Goal: Task Accomplishment & Management: Manage account settings

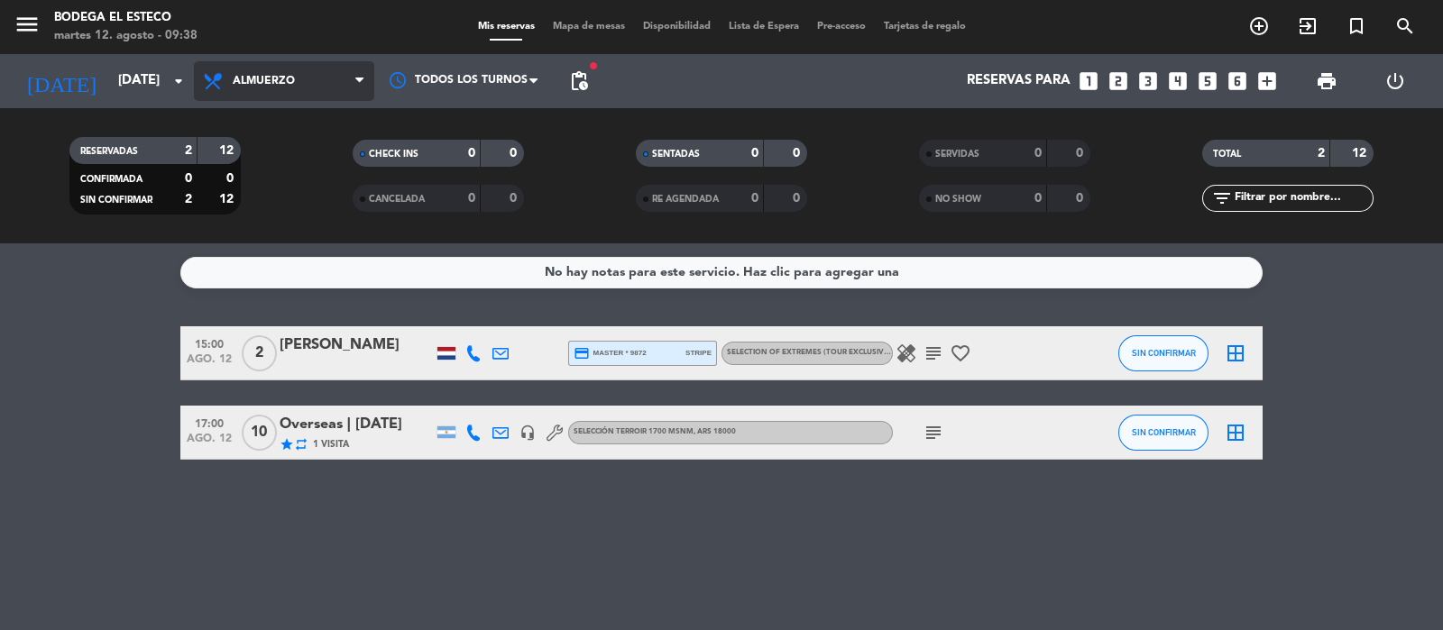
click at [267, 68] on span "Almuerzo" at bounding box center [284, 81] width 180 height 40
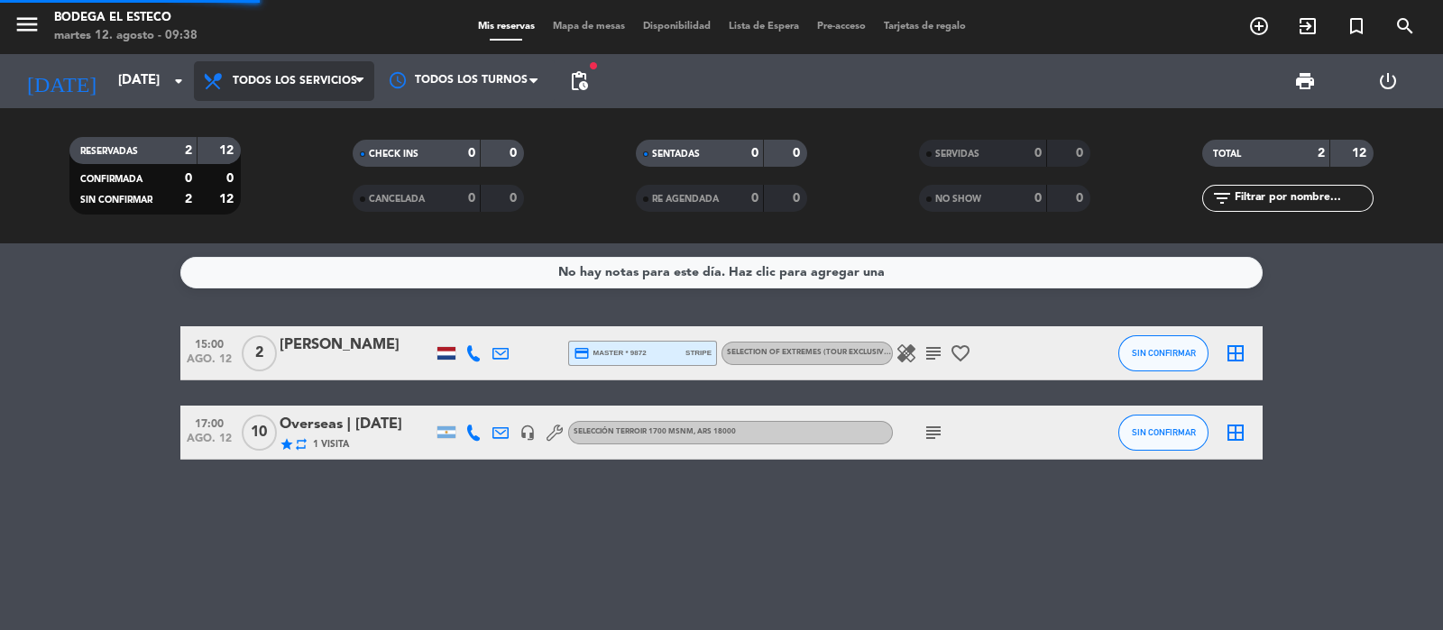
click at [276, 123] on div "menu Bodega El Esteco martes 12. agosto - 09:38 Mis reservas Mapa de mesas Disp…" at bounding box center [721, 122] width 1443 height 244
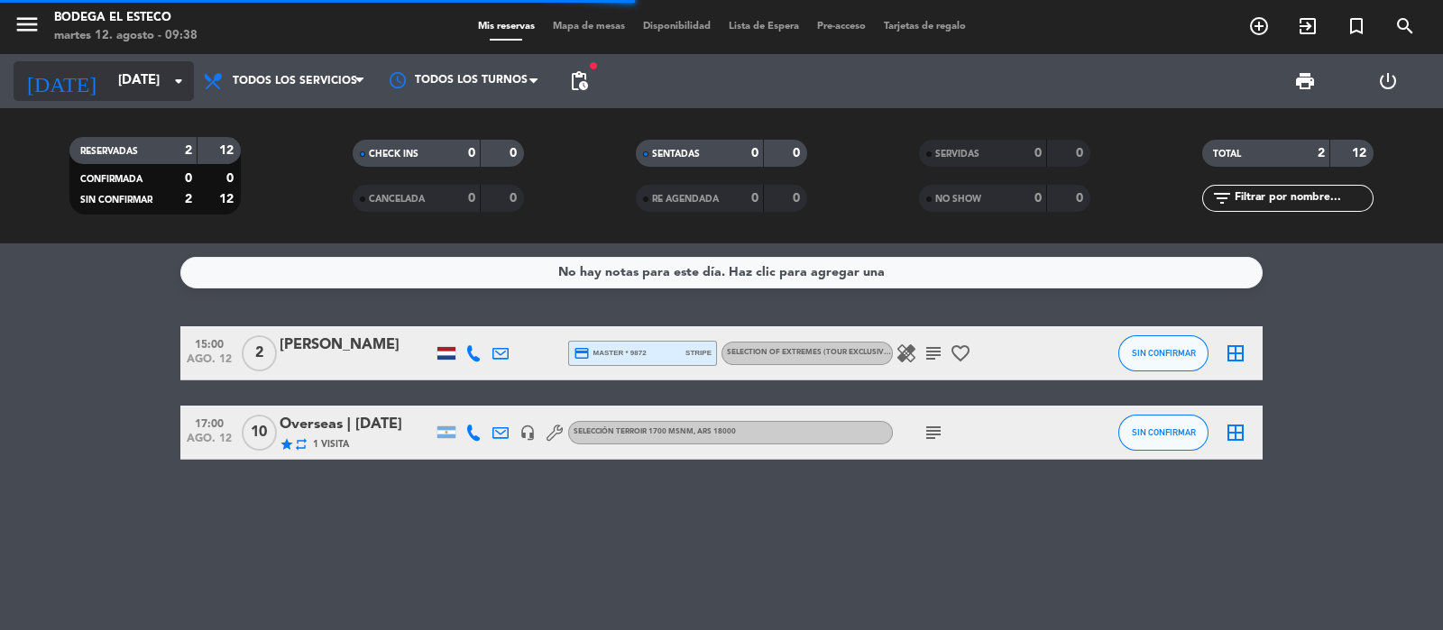
click at [149, 84] on input "[DATE]" at bounding box center [196, 81] width 174 height 34
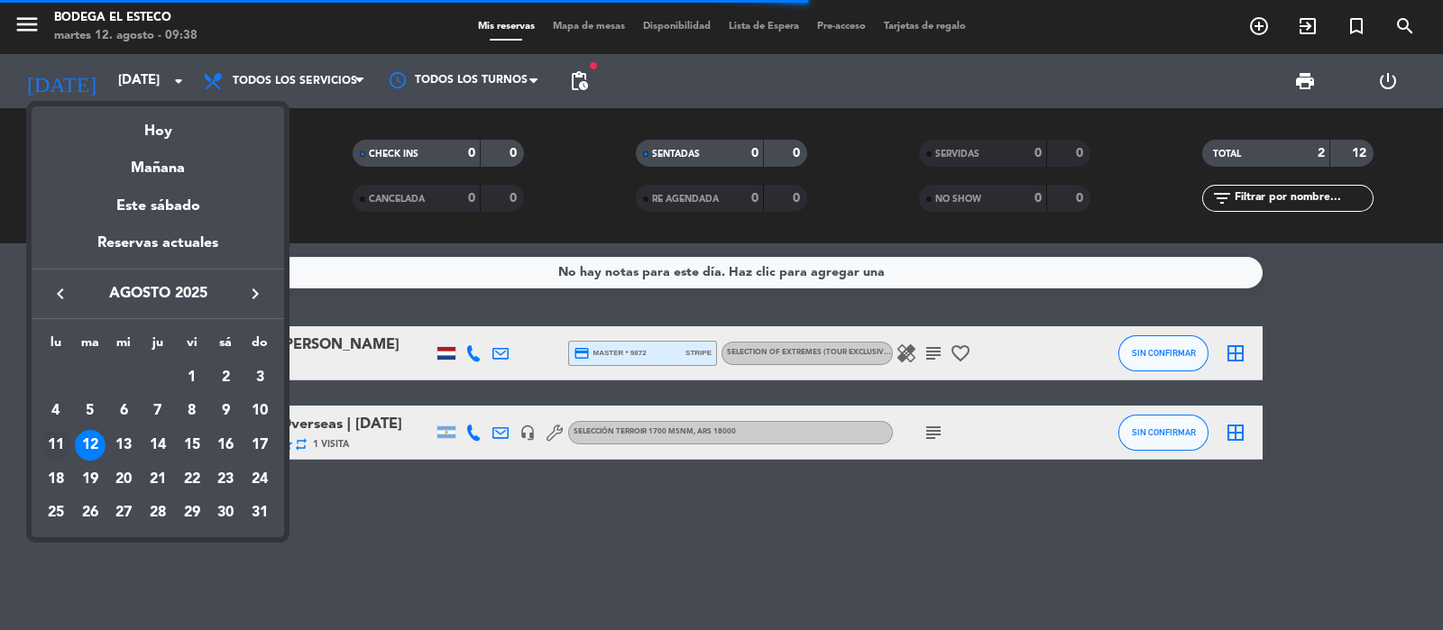
click at [54, 436] on div "11" at bounding box center [56, 445] width 31 height 31
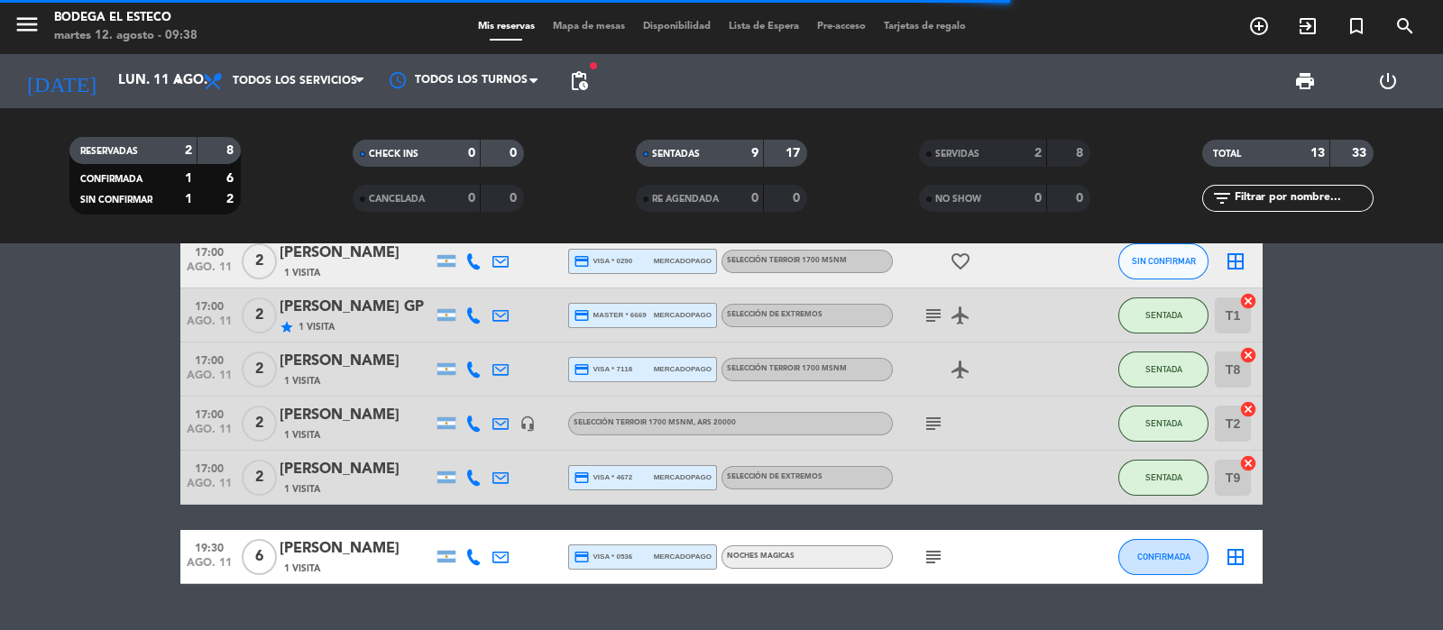
scroll to position [387, 0]
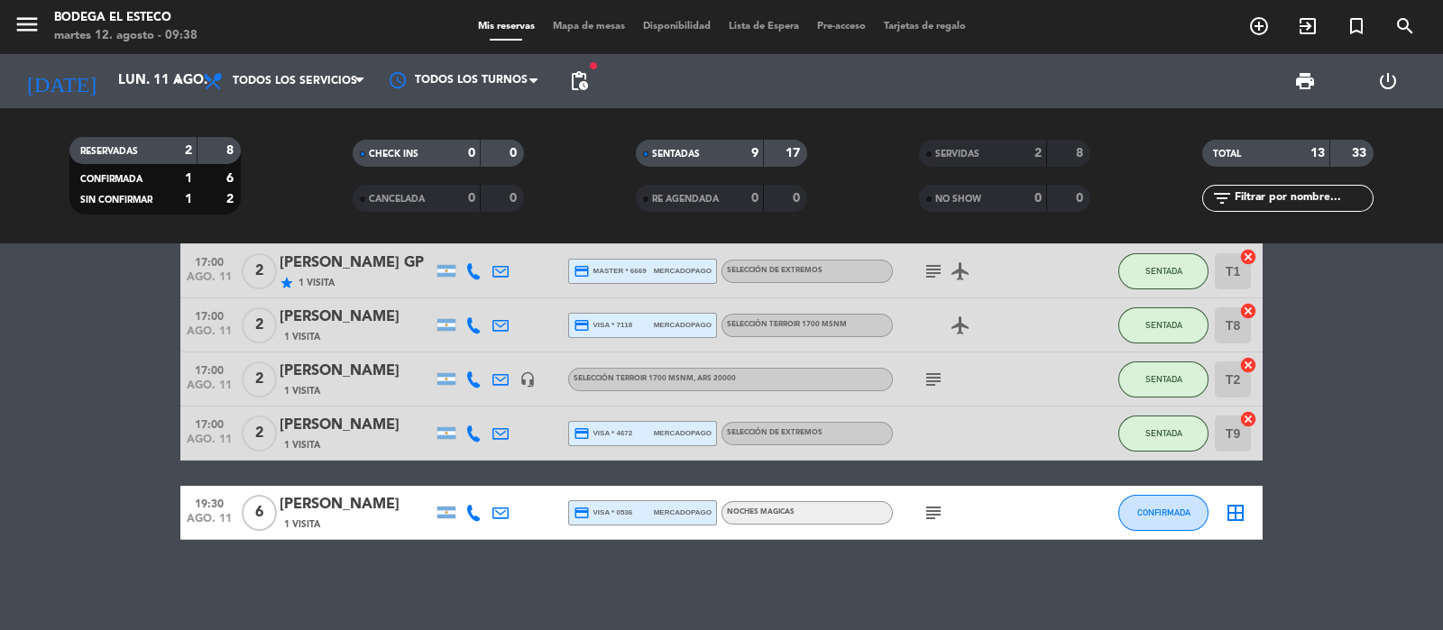
click at [932, 512] on icon "subject" at bounding box center [934, 513] width 22 height 22
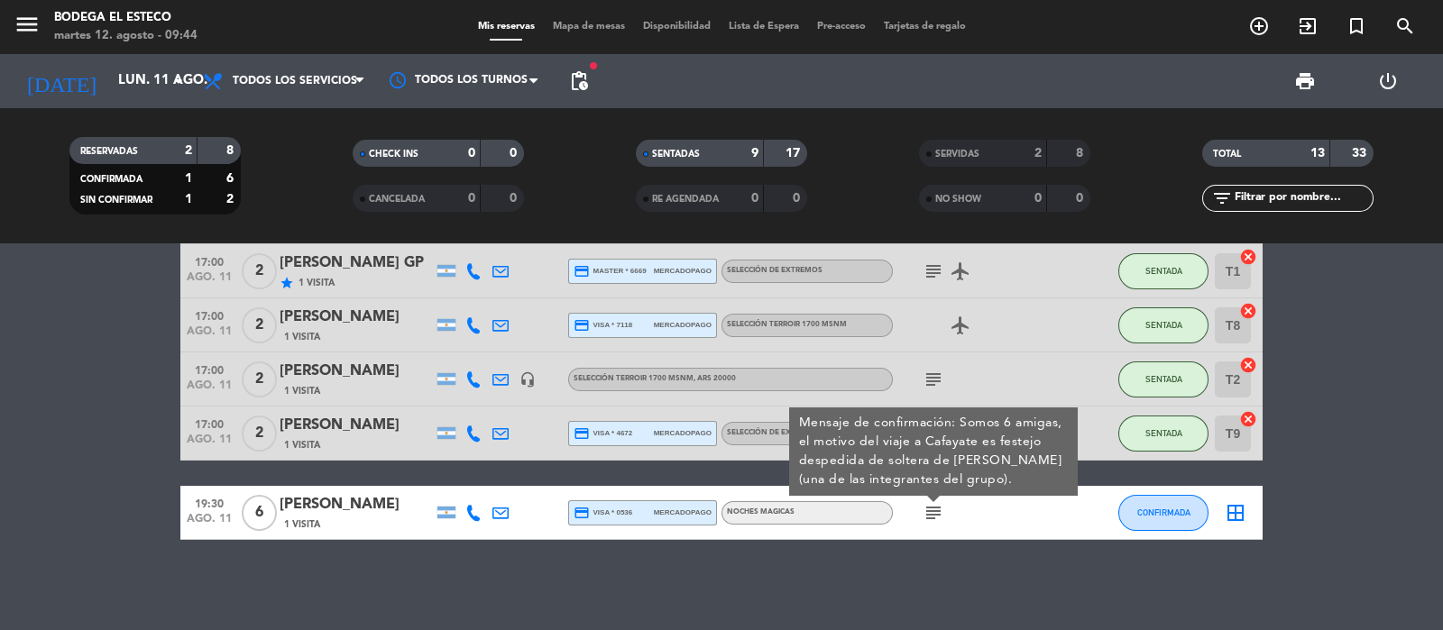
scroll to position [0, 0]
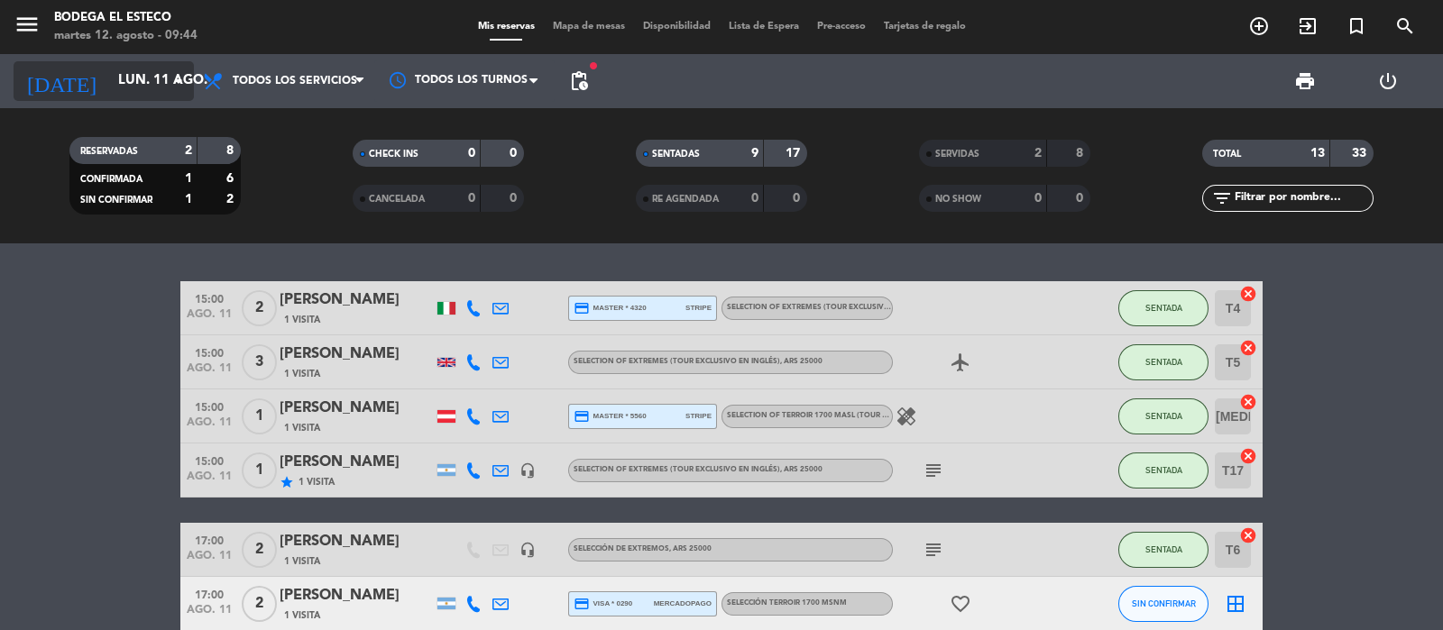
click at [128, 90] on input "lun. 11 ago." at bounding box center [196, 81] width 174 height 34
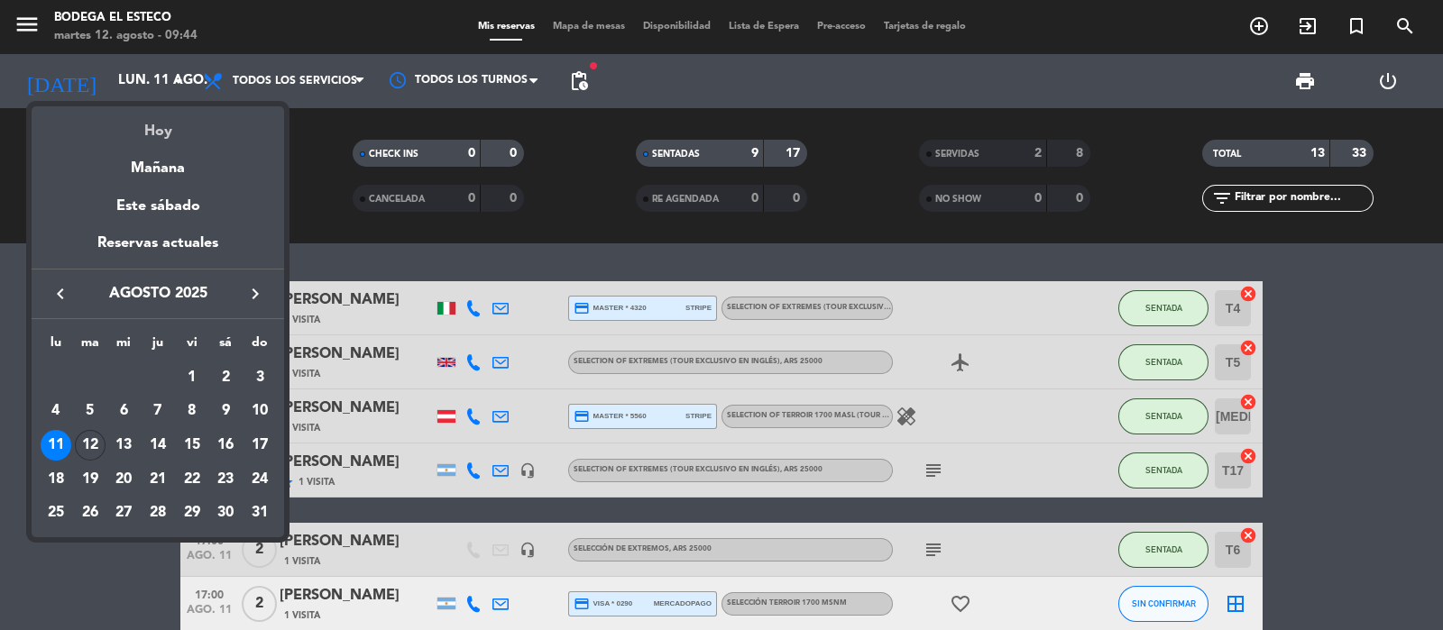
click at [159, 124] on div "Hoy" at bounding box center [158, 124] width 253 height 37
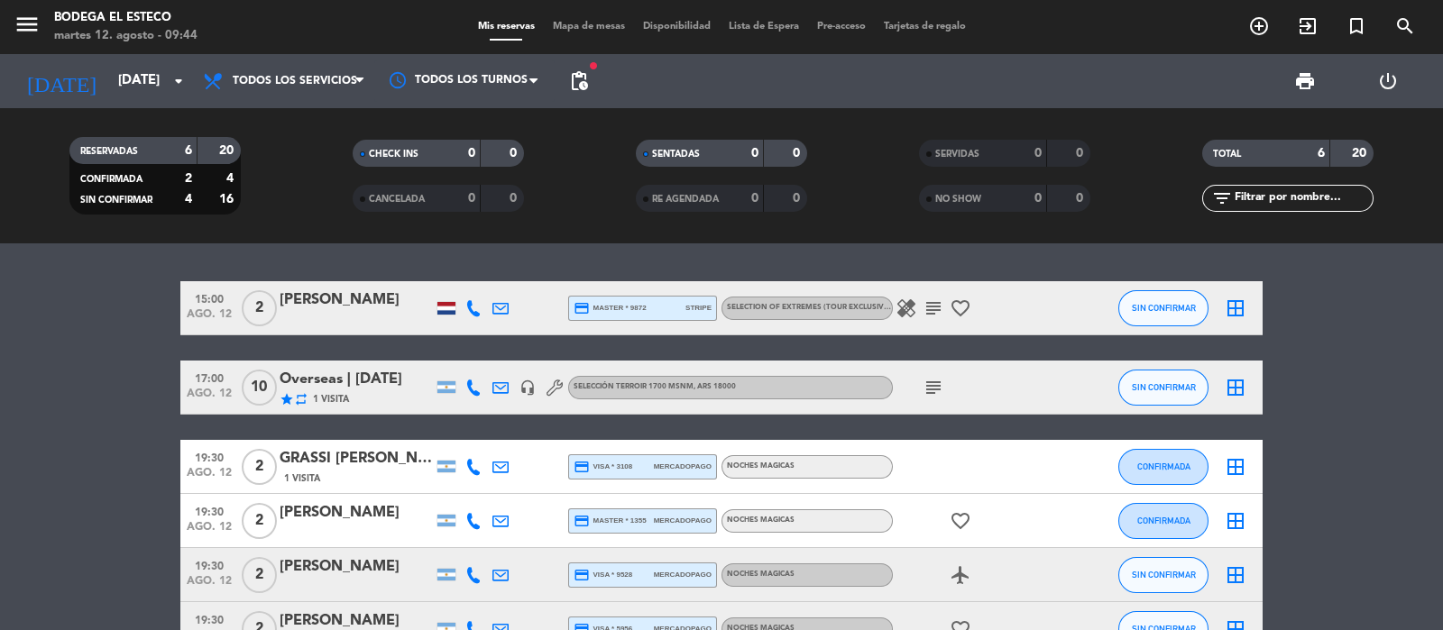
click at [575, 71] on span "pending_actions" at bounding box center [579, 81] width 22 height 22
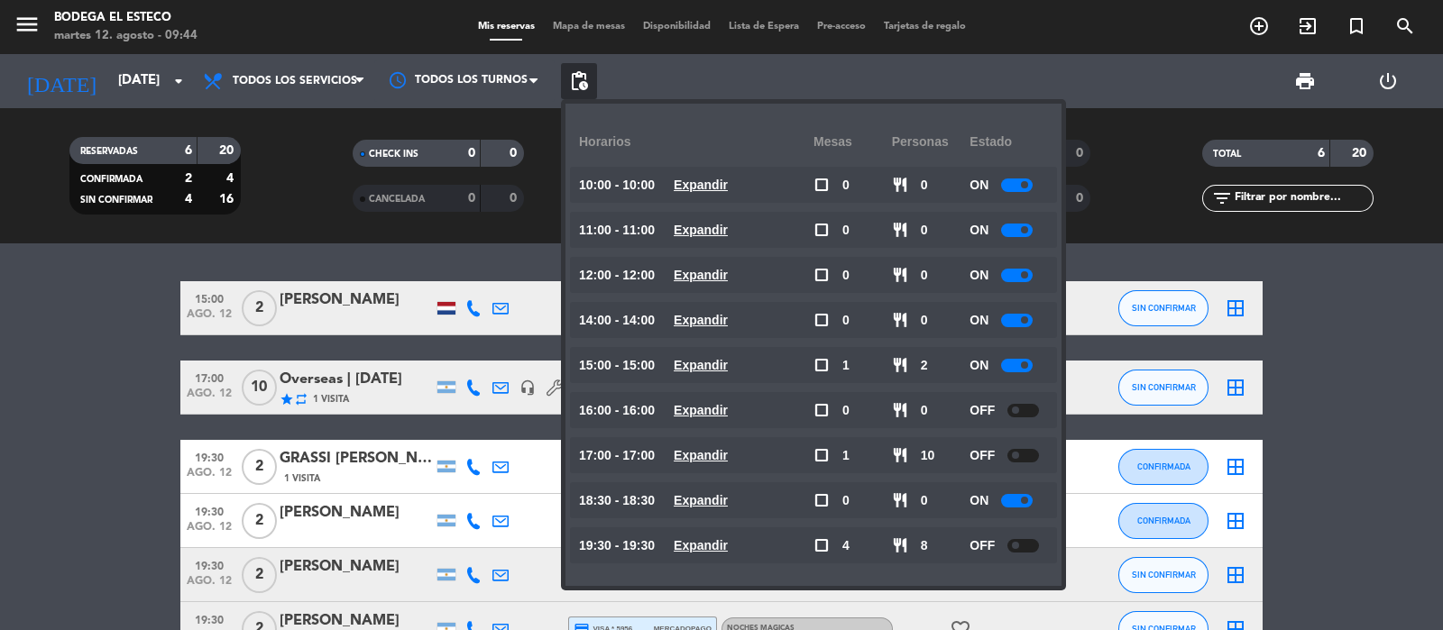
click at [1025, 229] on span at bounding box center [1024, 229] width 7 height 7
click at [1024, 322] on div at bounding box center [1017, 321] width 32 height 14
click at [106, 395] on bookings-row "15:00 [DATE] 2 [PERSON_NAME] credit_card master * 9872 stripe SELECTION OF EXTR…" at bounding box center [721, 468] width 1443 height 375
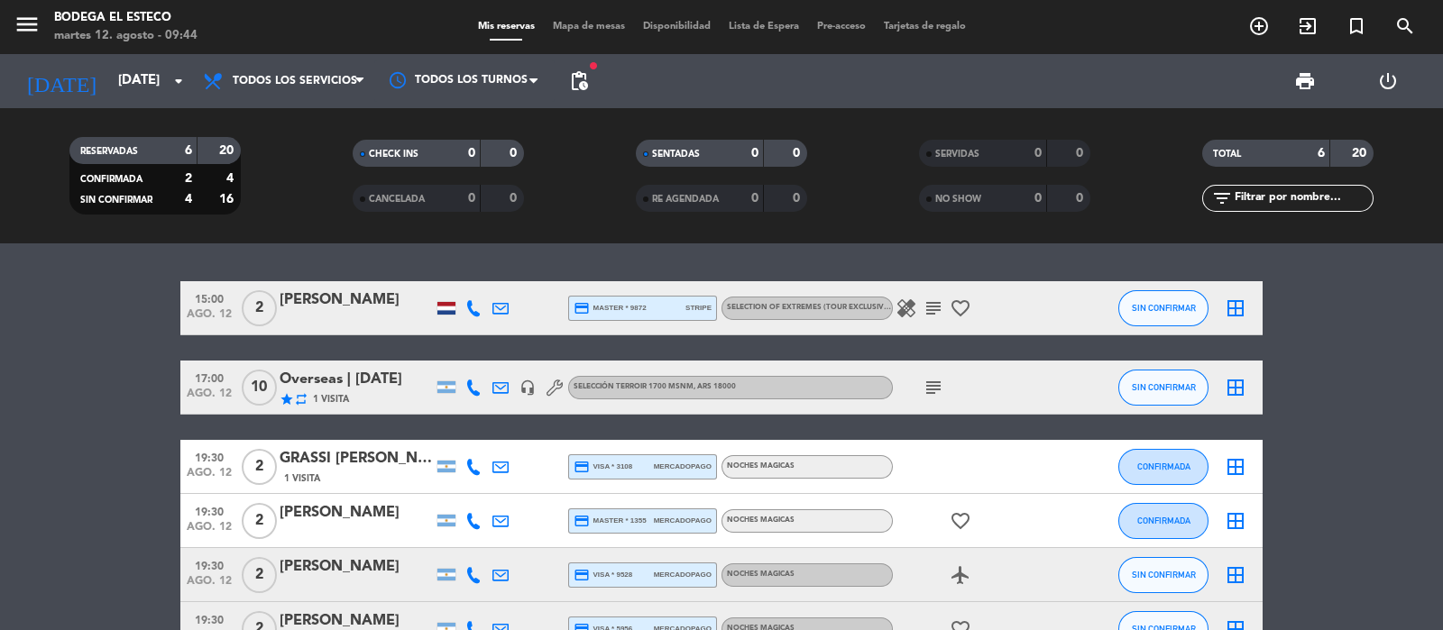
click at [938, 390] on icon "subject" at bounding box center [934, 388] width 22 height 22
click at [932, 304] on icon "subject" at bounding box center [934, 309] width 22 height 22
click at [921, 390] on span "subject" at bounding box center [933, 388] width 27 height 22
click at [934, 386] on icon "subject" at bounding box center [934, 388] width 22 height 22
click at [939, 385] on icon "subject" at bounding box center [934, 388] width 22 height 22
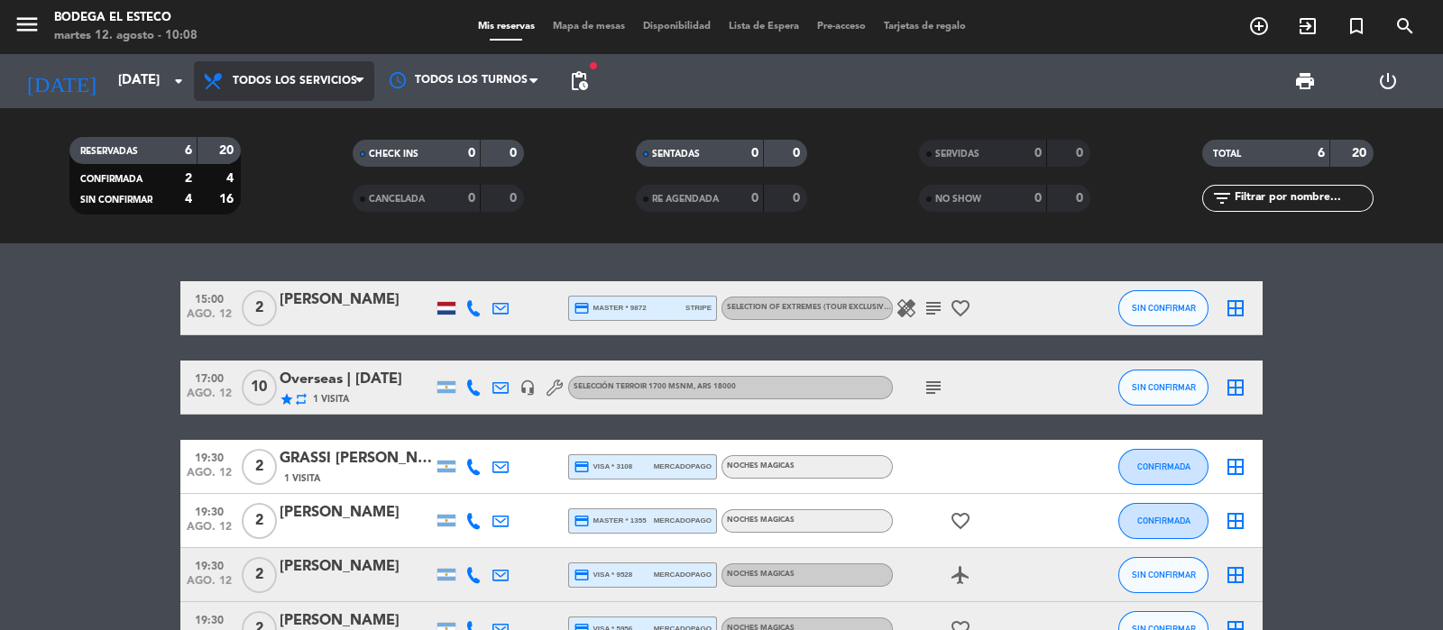
click at [281, 67] on span "Todos los servicios" at bounding box center [284, 81] width 180 height 40
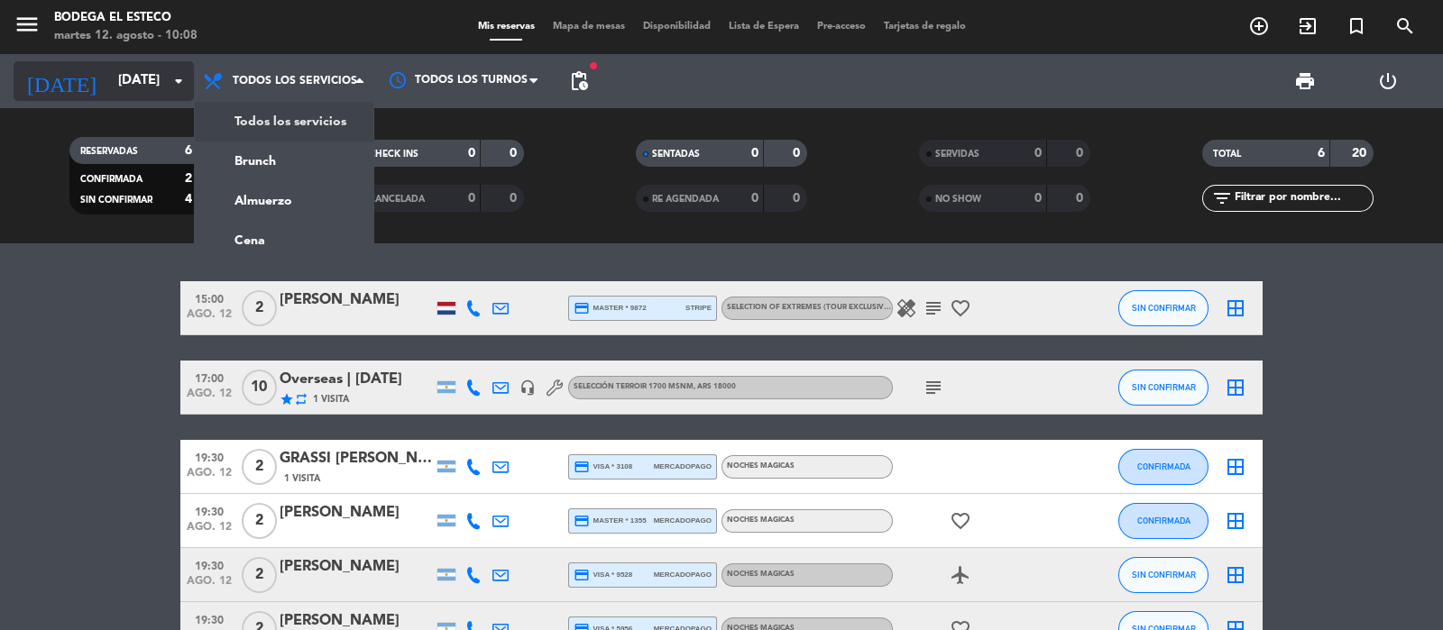
click at [112, 83] on input "[DATE]" at bounding box center [196, 81] width 174 height 34
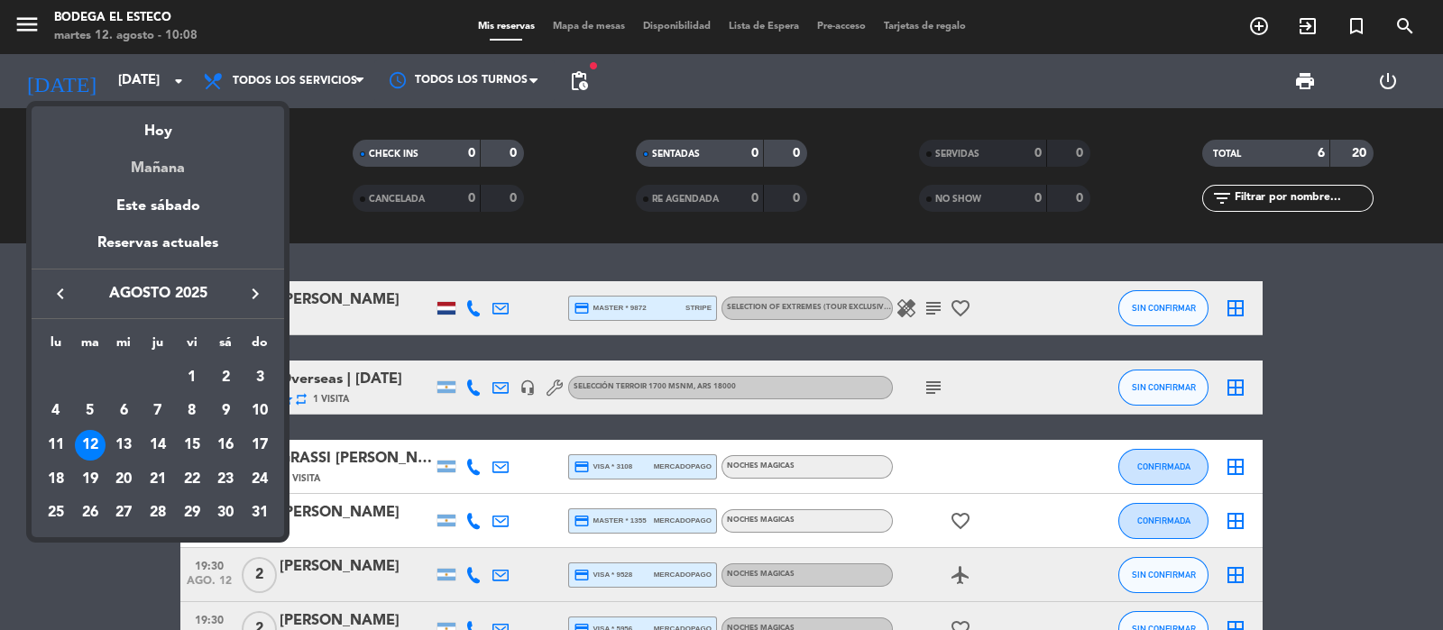
click at [183, 161] on div "Mañana" at bounding box center [158, 161] width 253 height 37
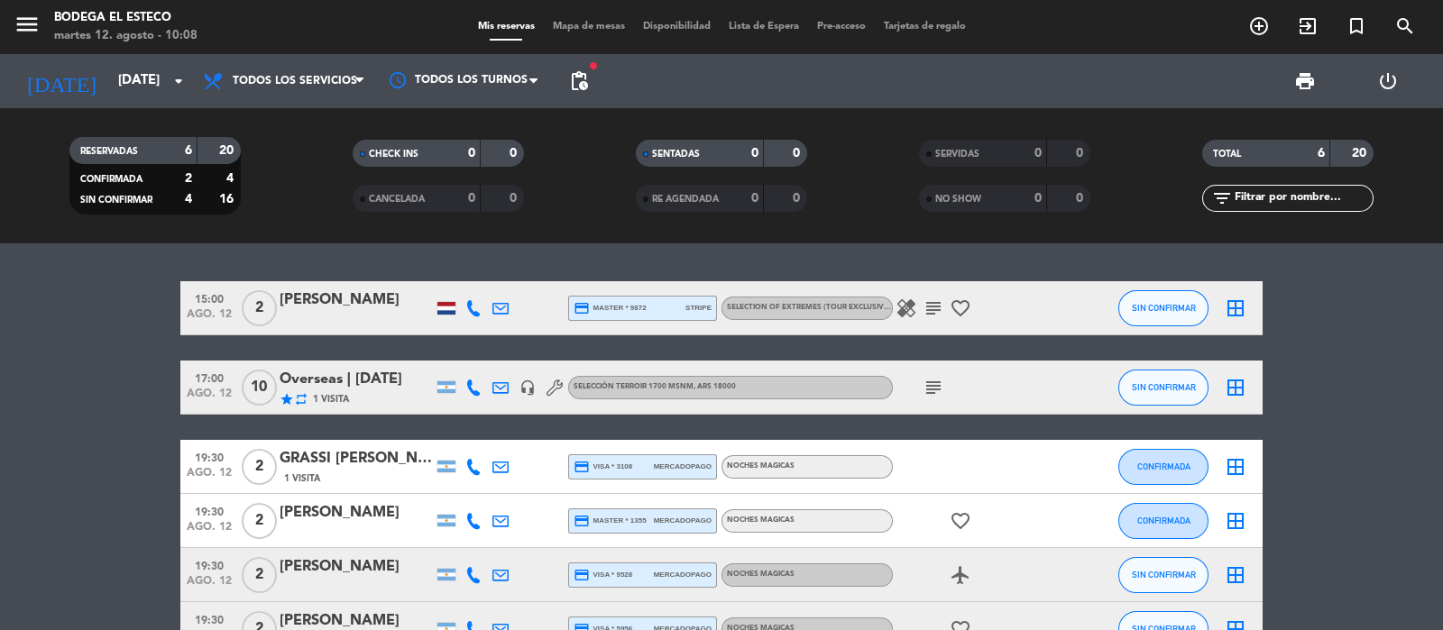
type input "mié. 13 ago."
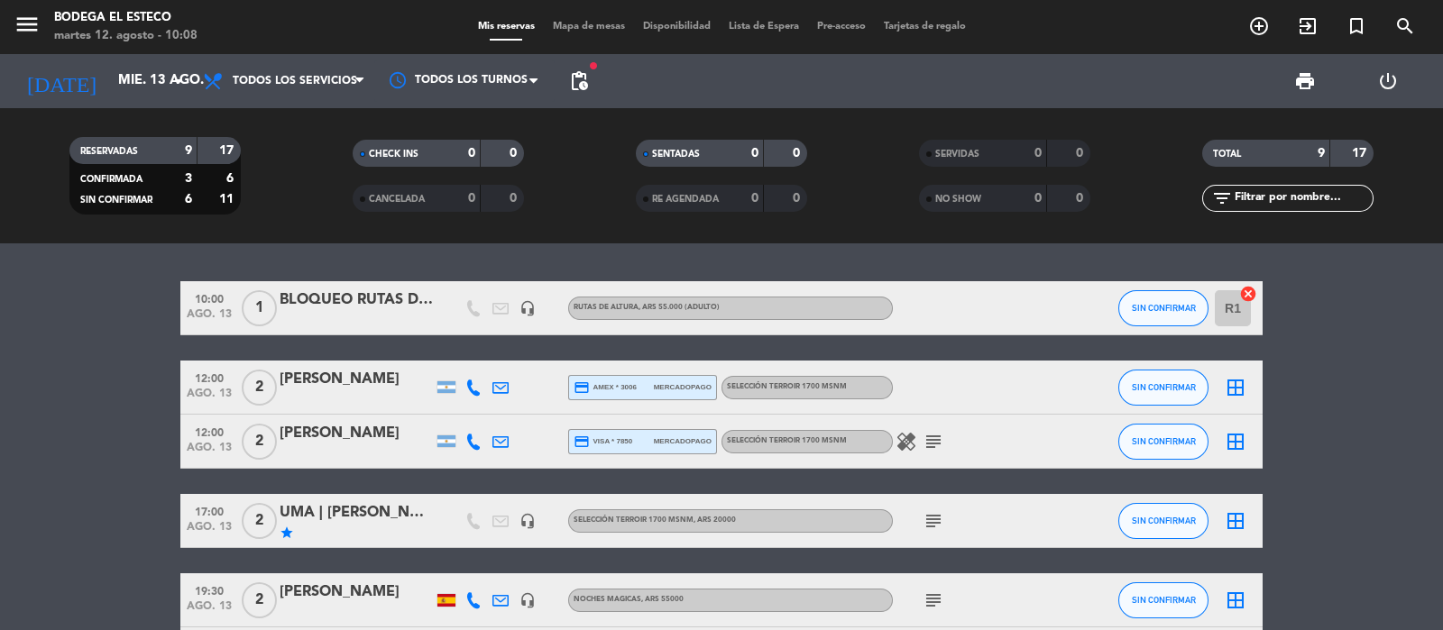
click at [322, 379] on div "[PERSON_NAME]" at bounding box center [356, 379] width 153 height 23
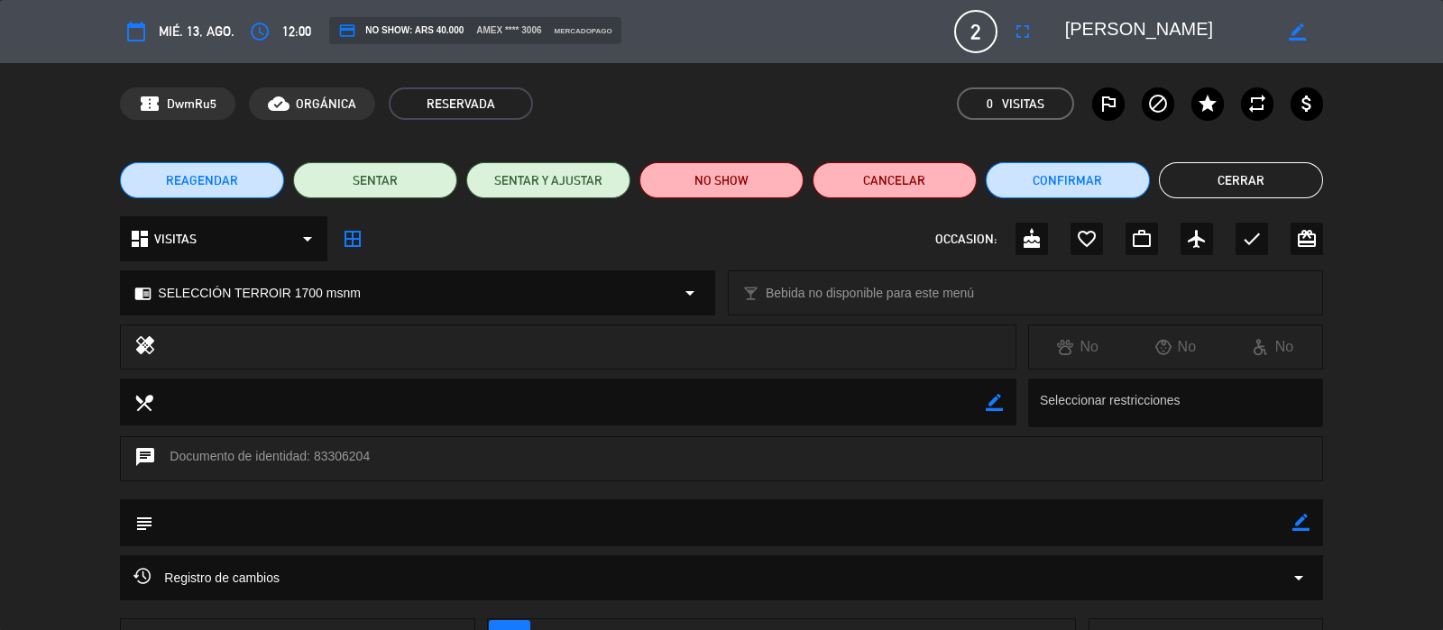
click at [1292, 32] on icon "border_color" at bounding box center [1297, 31] width 17 height 17
drag, startPoint x: 1203, startPoint y: 30, endPoint x: 1055, endPoint y: 41, distance: 148.4
click at [1055, 41] on div at bounding box center [1188, 31] width 271 height 32
type textarea "D"
click at [1132, 23] on textarea at bounding box center [1168, 31] width 207 height 32
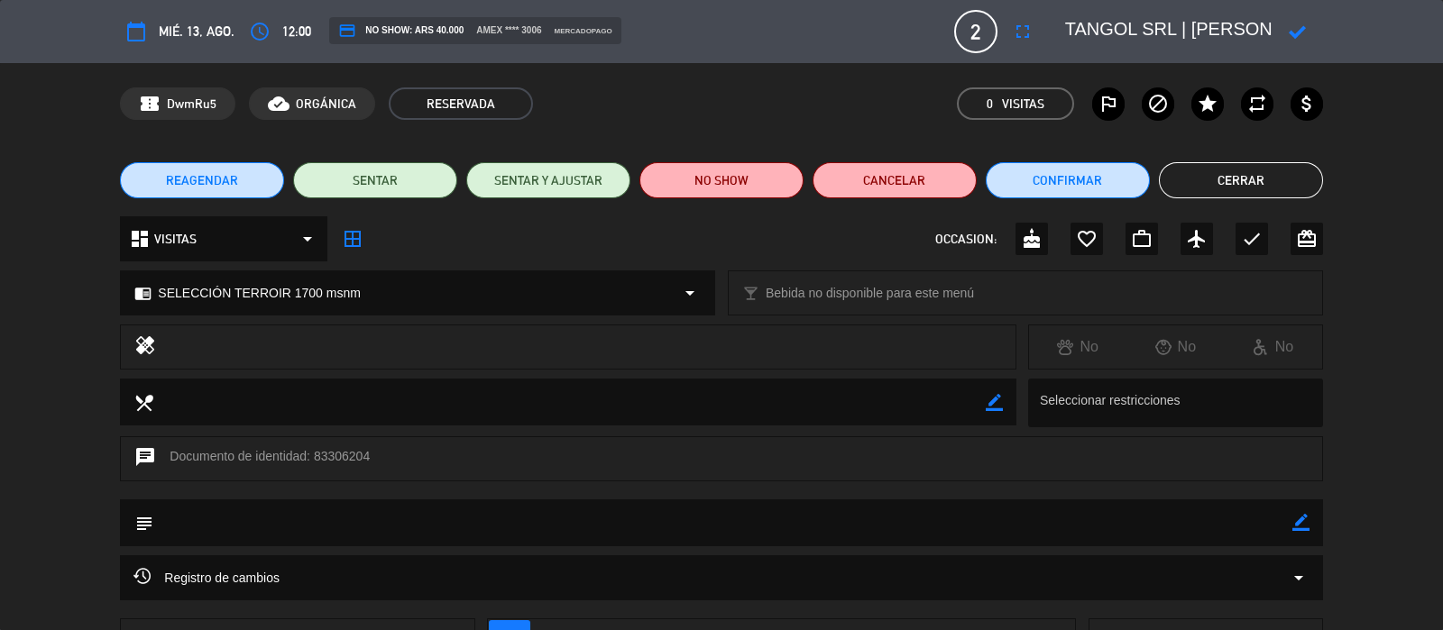
click at [1290, 29] on icon at bounding box center [1297, 31] width 17 height 17
click at [1295, 28] on icon "border_color" at bounding box center [1297, 31] width 17 height 17
click at [1211, 21] on textarea at bounding box center [1168, 31] width 207 height 32
type textarea "Tangol | [PERSON_NAME]"
click at [1303, 33] on icon at bounding box center [1297, 31] width 17 height 17
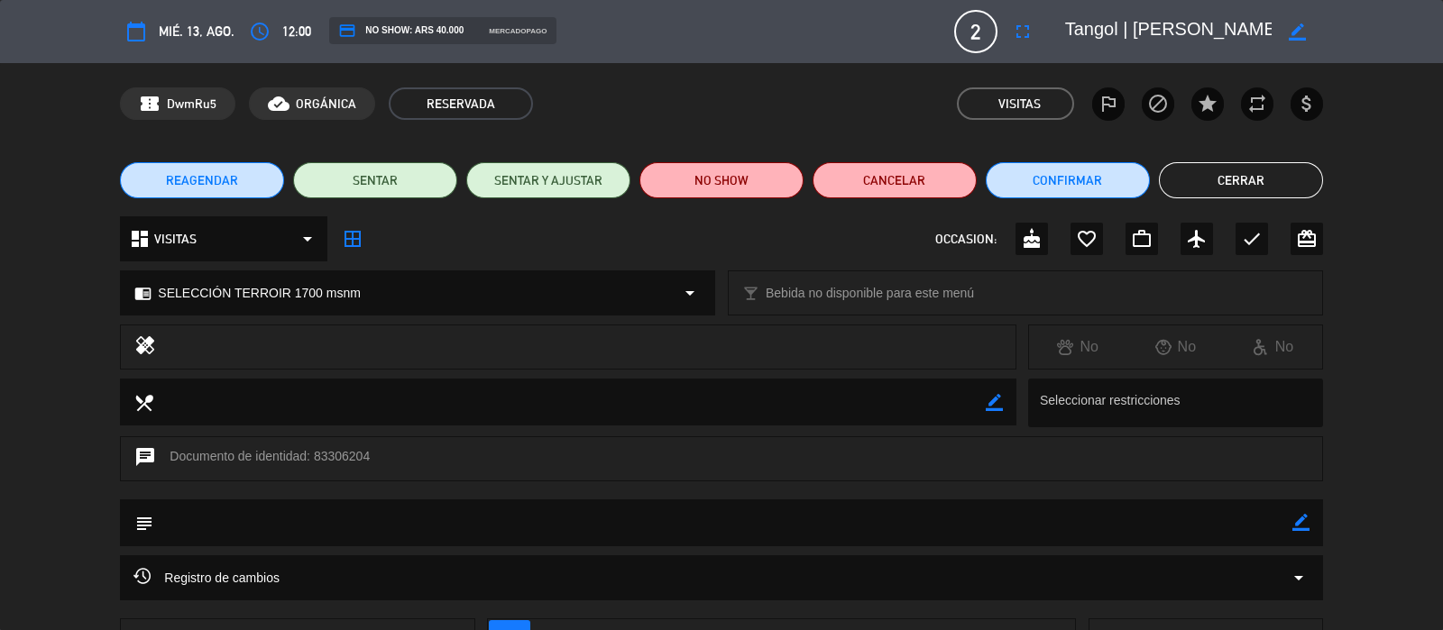
click at [1285, 174] on button "Cerrar" at bounding box center [1241, 180] width 164 height 36
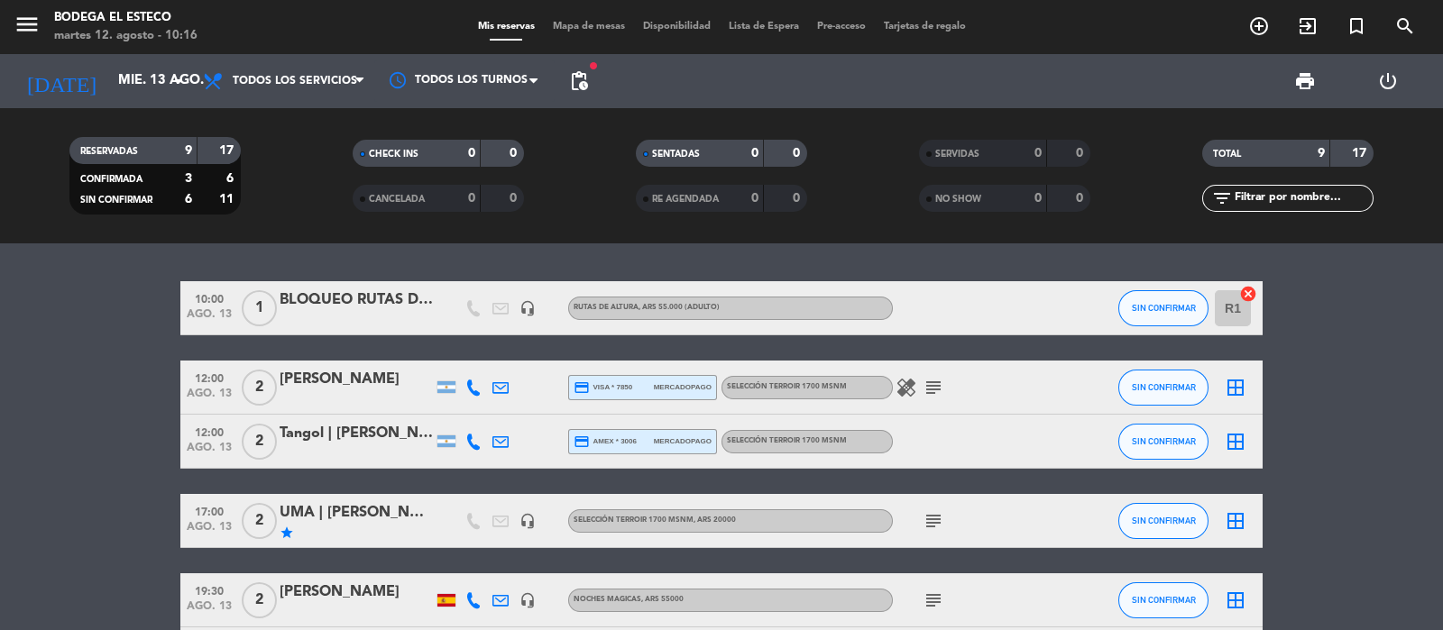
click at [305, 430] on div "Tangol | [PERSON_NAME]" at bounding box center [356, 433] width 153 height 23
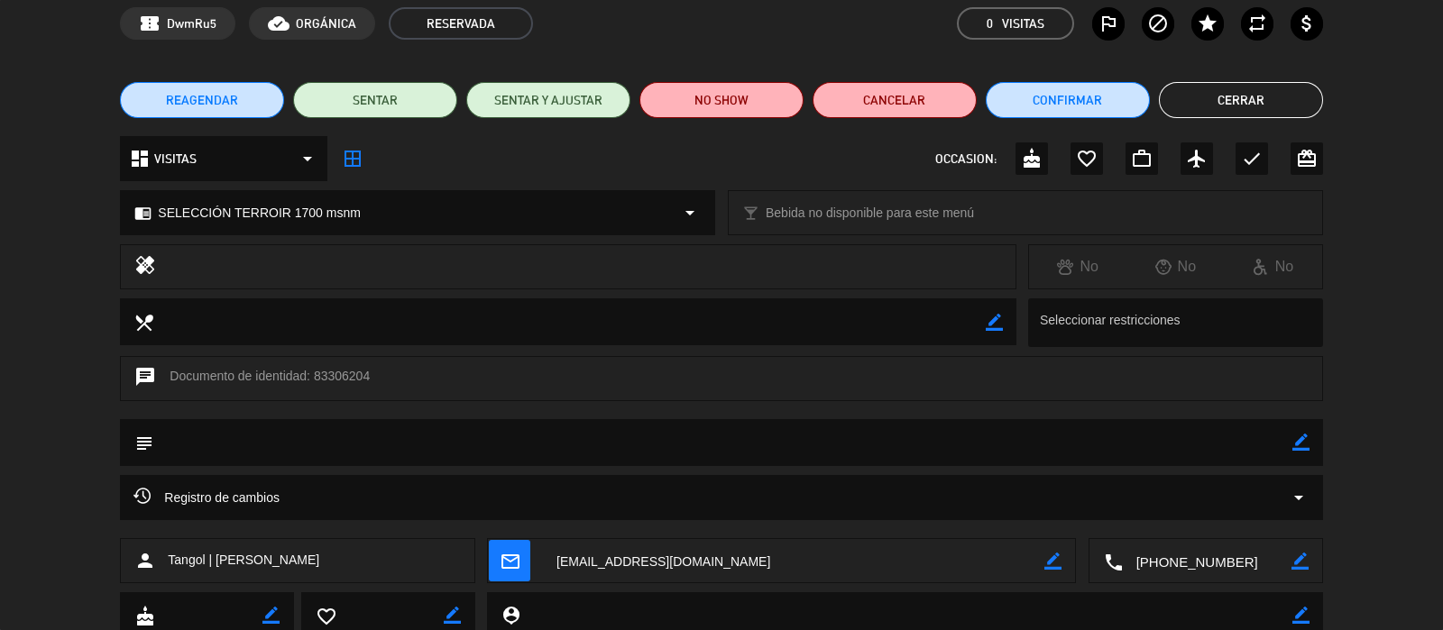
scroll to position [143, 0]
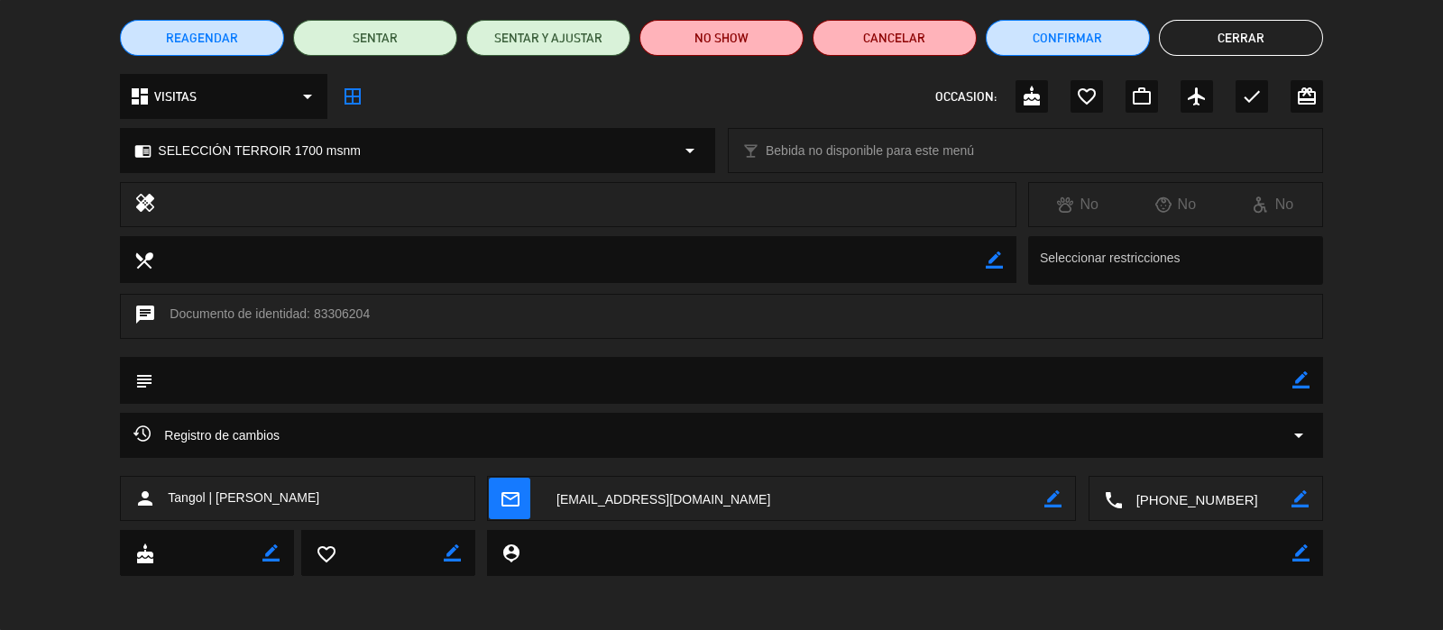
click at [408, 381] on textarea at bounding box center [722, 380] width 1138 height 46
click at [1306, 380] on icon "border_color" at bounding box center [1300, 380] width 17 height 17
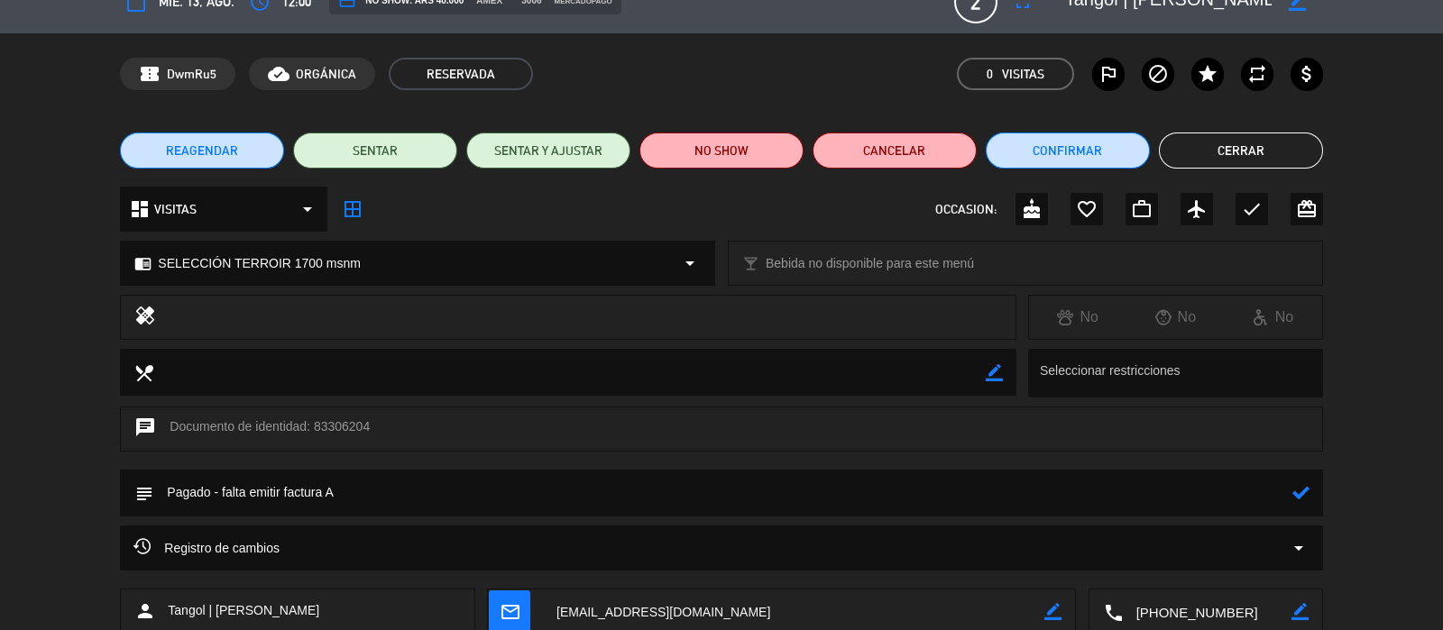
type textarea "Pagado - falta emitir factura A"
click at [1310, 495] on div "subject" at bounding box center [721, 493] width 1202 height 47
click at [1305, 494] on icon at bounding box center [1300, 492] width 17 height 17
click at [1207, 153] on button "Cerrar" at bounding box center [1241, 151] width 164 height 36
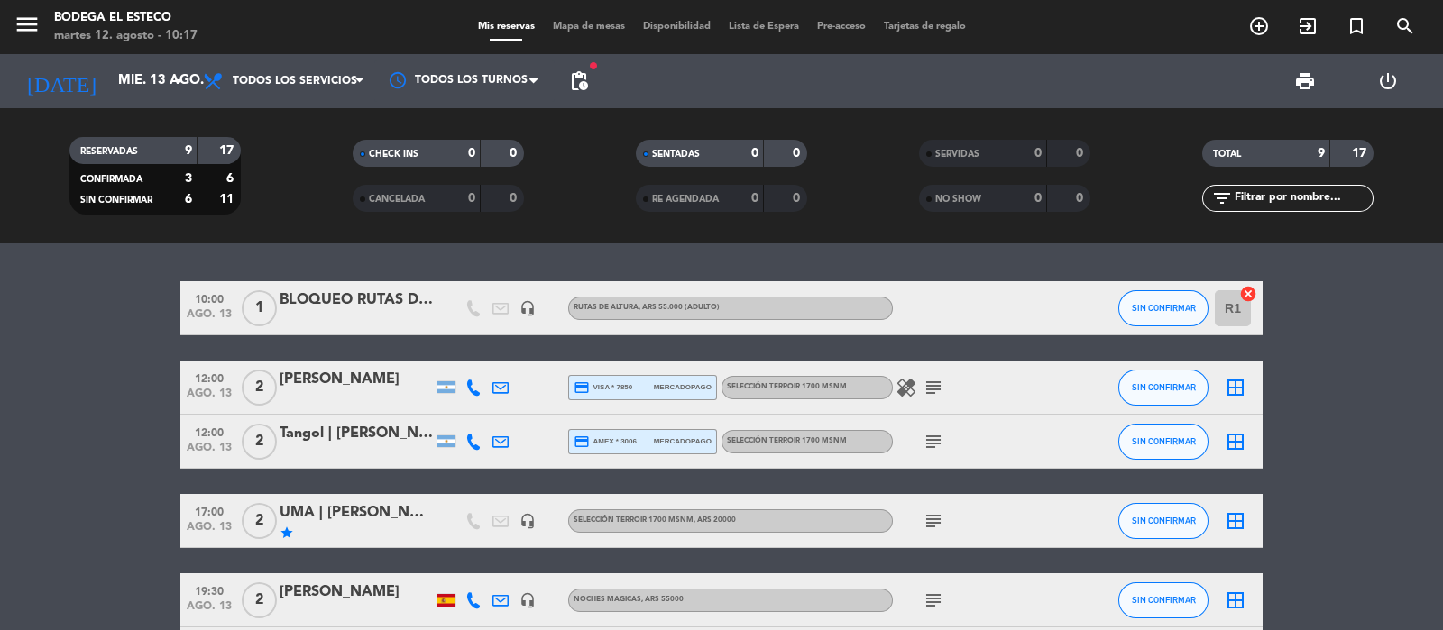
click at [934, 439] on icon "subject" at bounding box center [934, 442] width 22 height 22
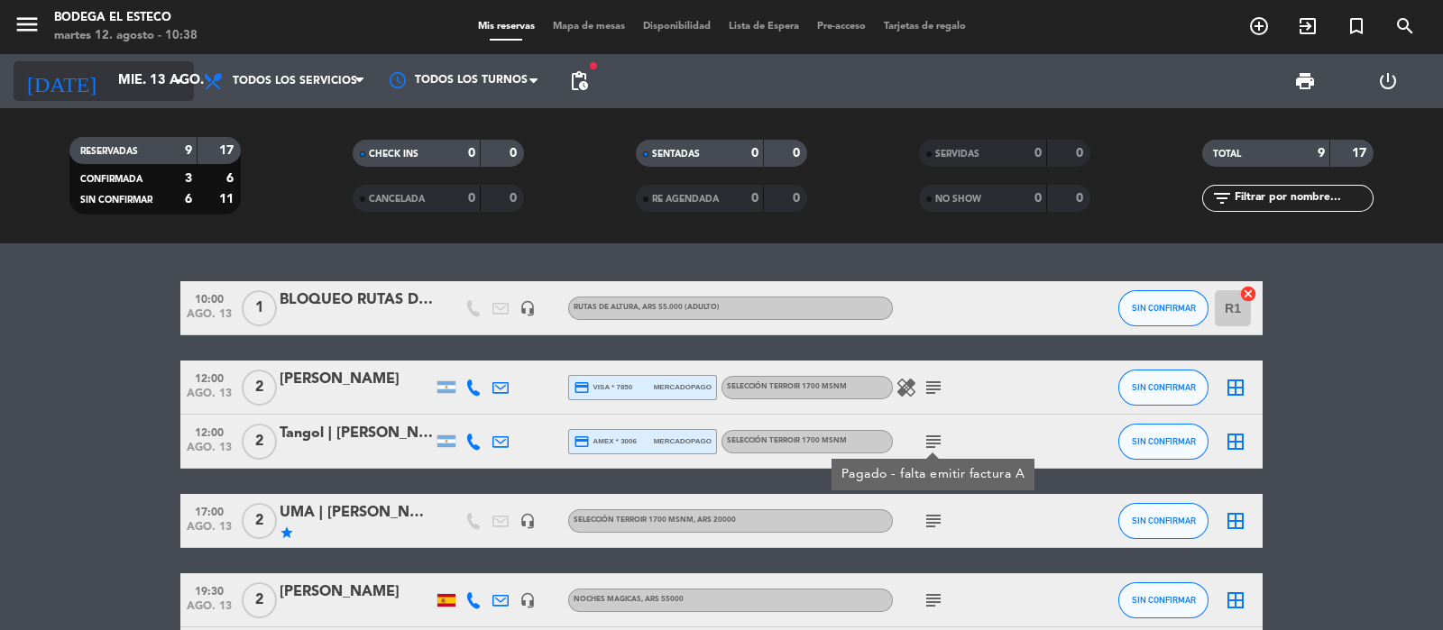
click at [109, 67] on input "mié. 13 ago." at bounding box center [196, 81] width 174 height 34
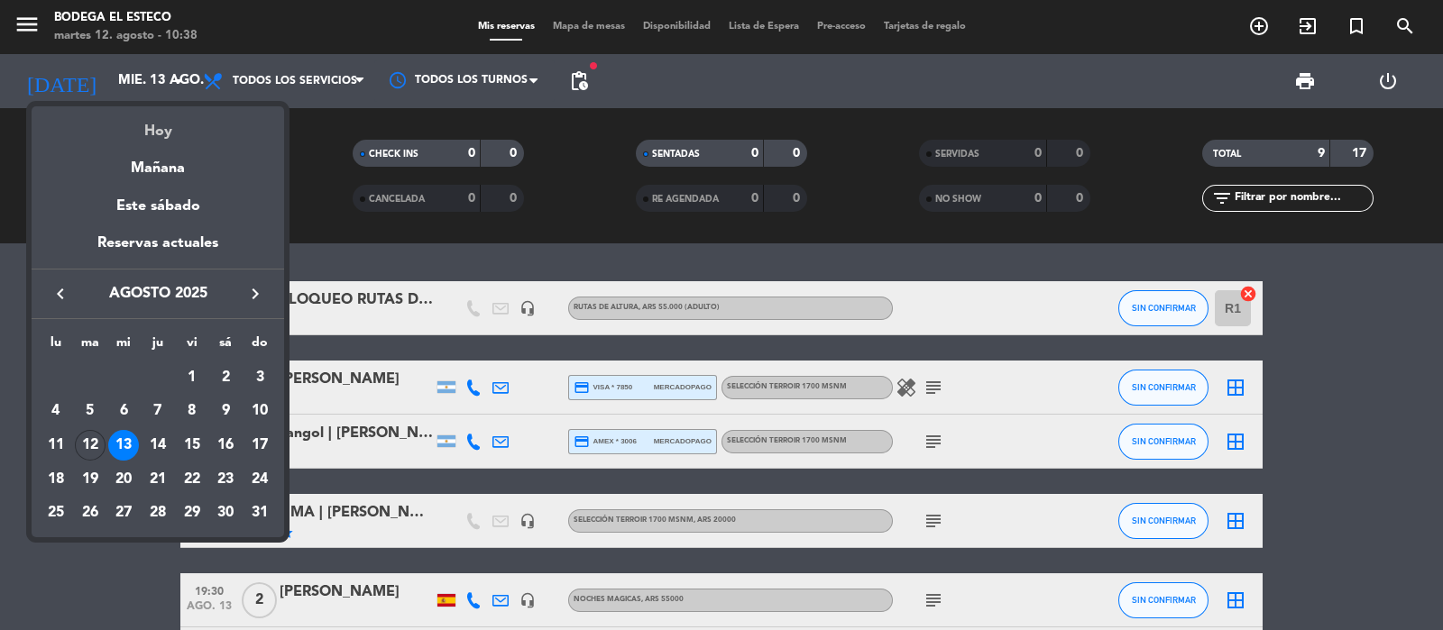
click at [130, 123] on div "Hoy" at bounding box center [158, 124] width 253 height 37
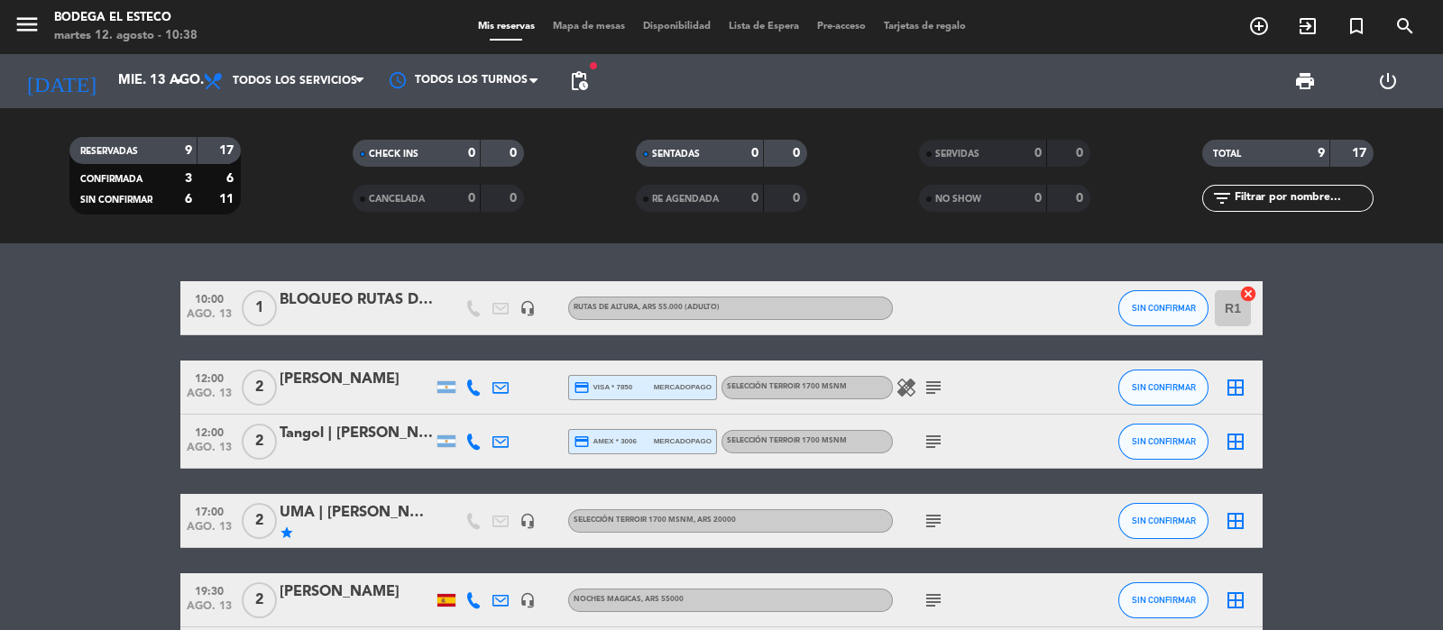
type input "[DATE]"
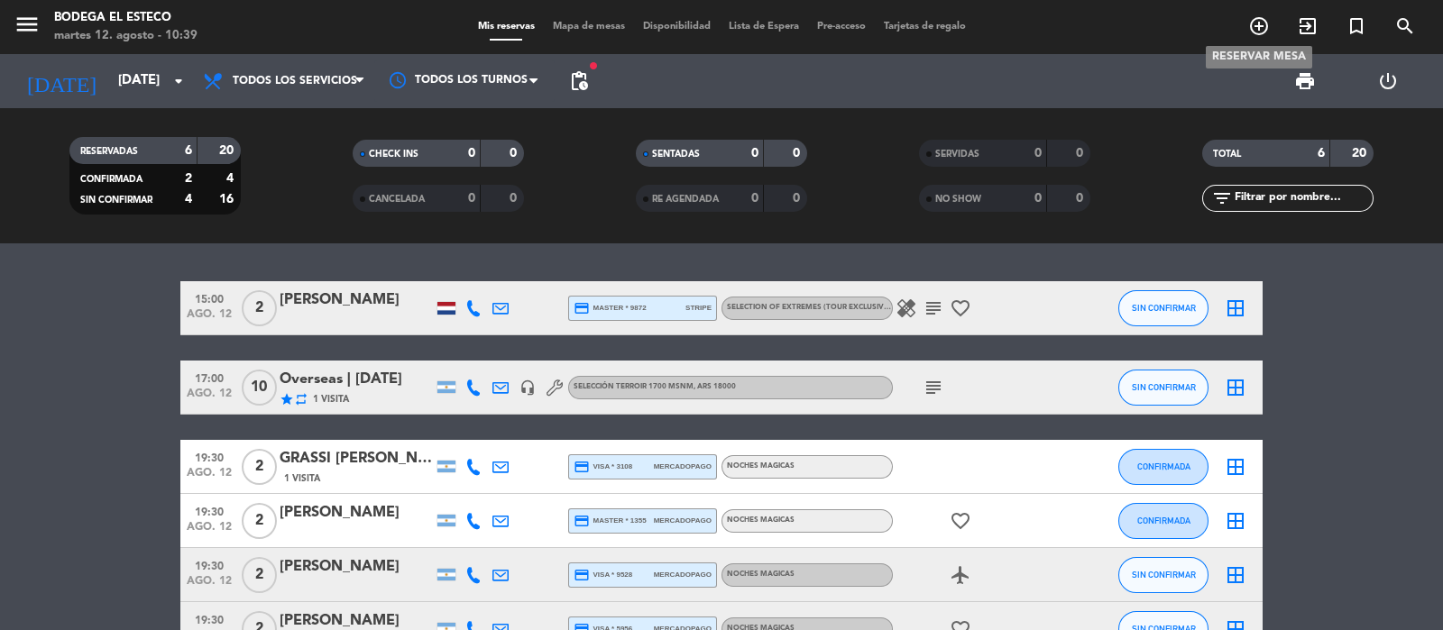
click at [1267, 29] on icon "add_circle_outline" at bounding box center [1259, 26] width 22 height 22
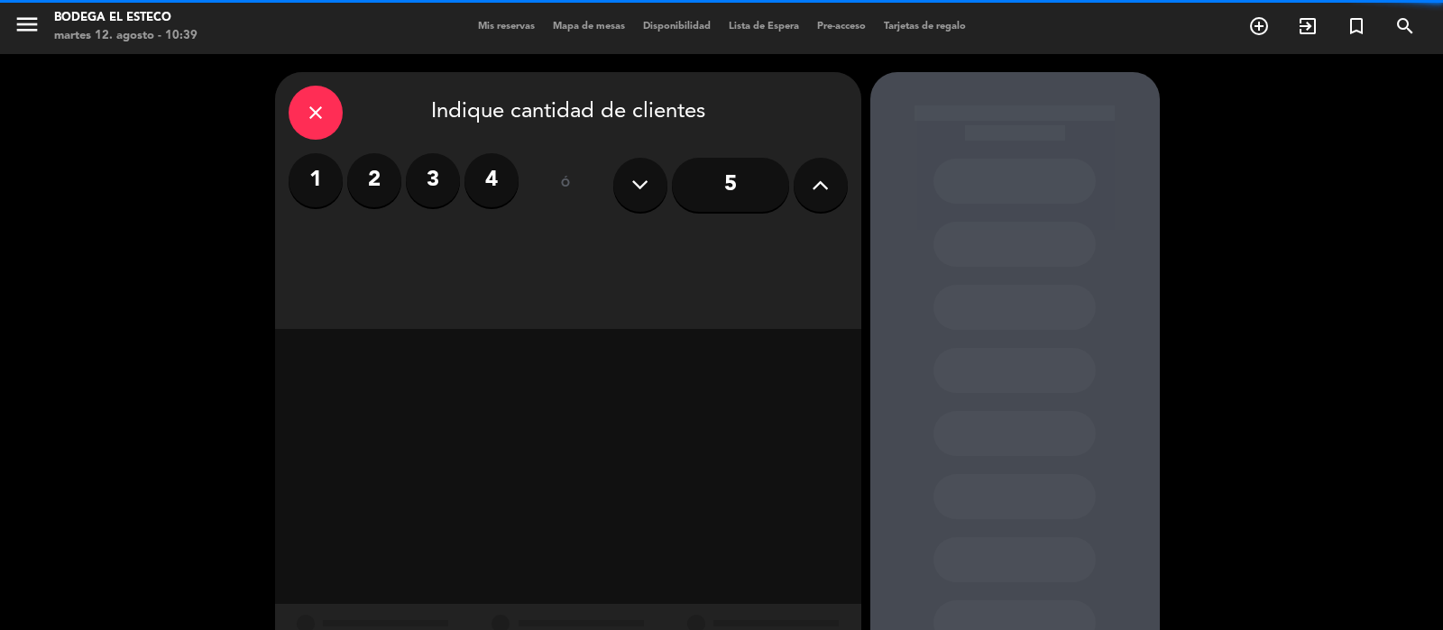
click at [370, 177] on label "2" at bounding box center [374, 180] width 54 height 54
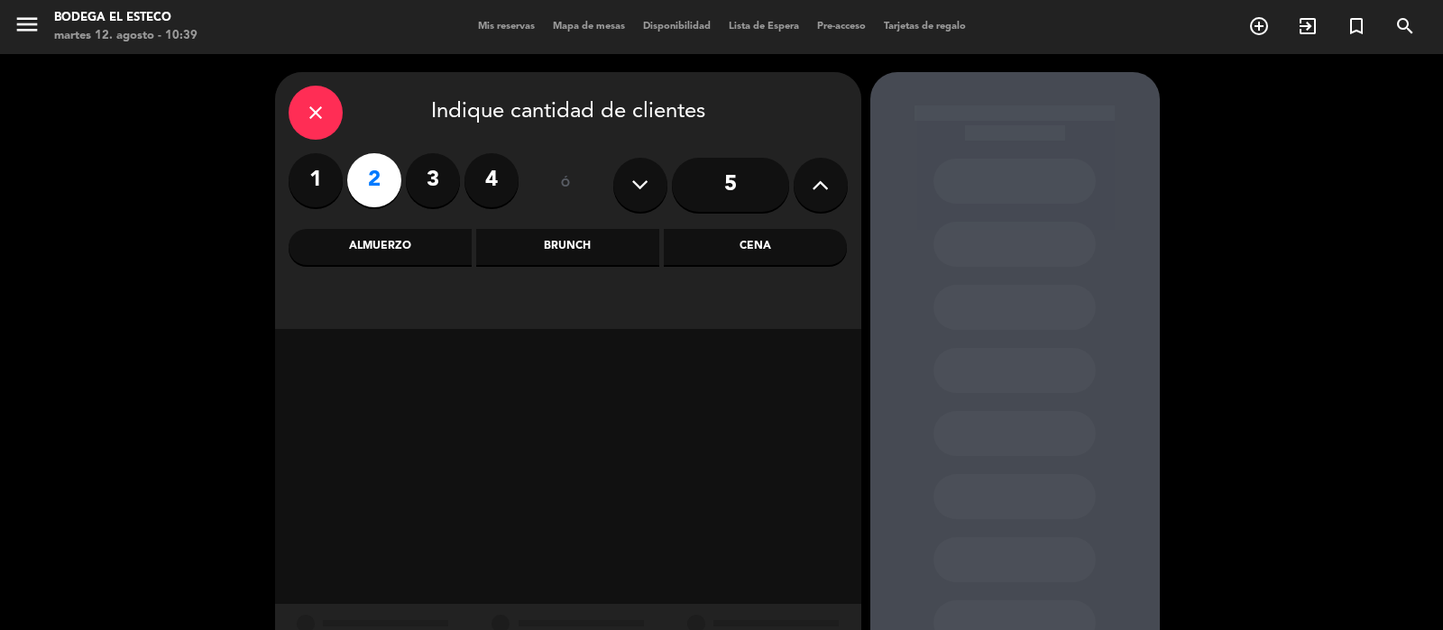
click at [409, 245] on div "Almuerzo" at bounding box center [380, 247] width 183 height 36
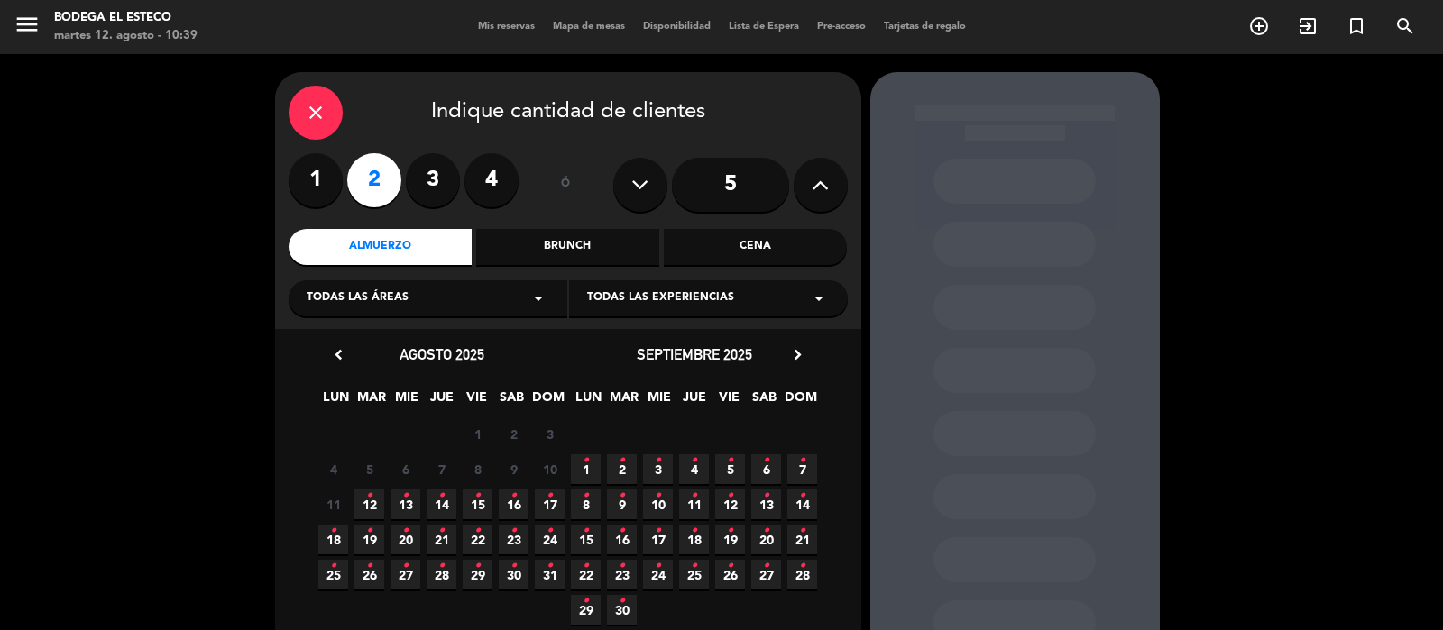
click at [374, 498] on span "12 •" at bounding box center [369, 505] width 30 height 30
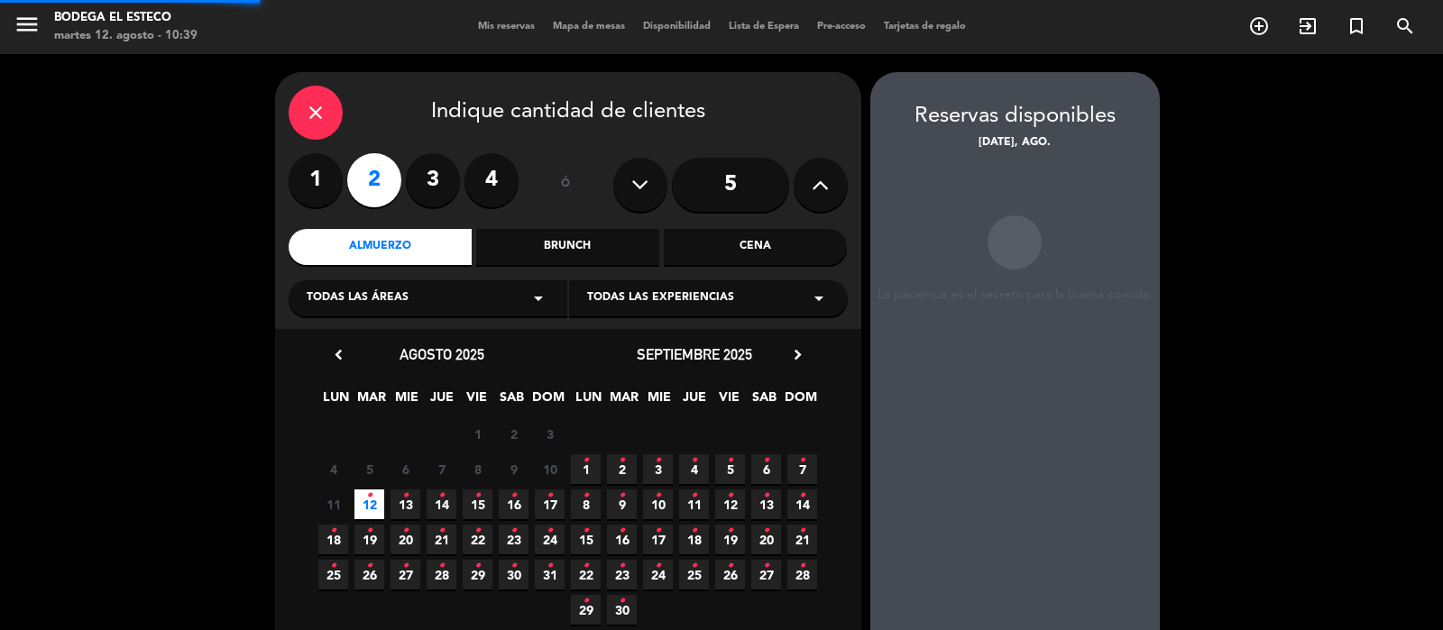
scroll to position [72, 0]
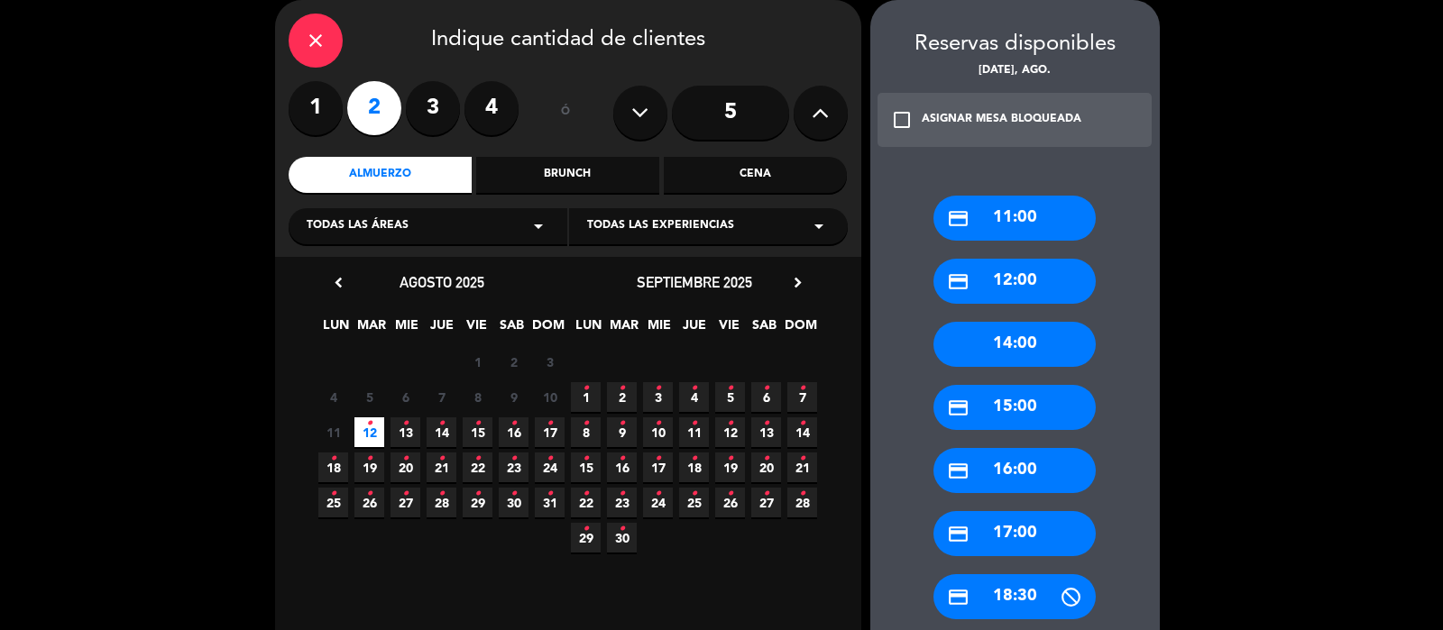
click at [976, 298] on div "credit_card 12:00" at bounding box center [1014, 281] width 162 height 45
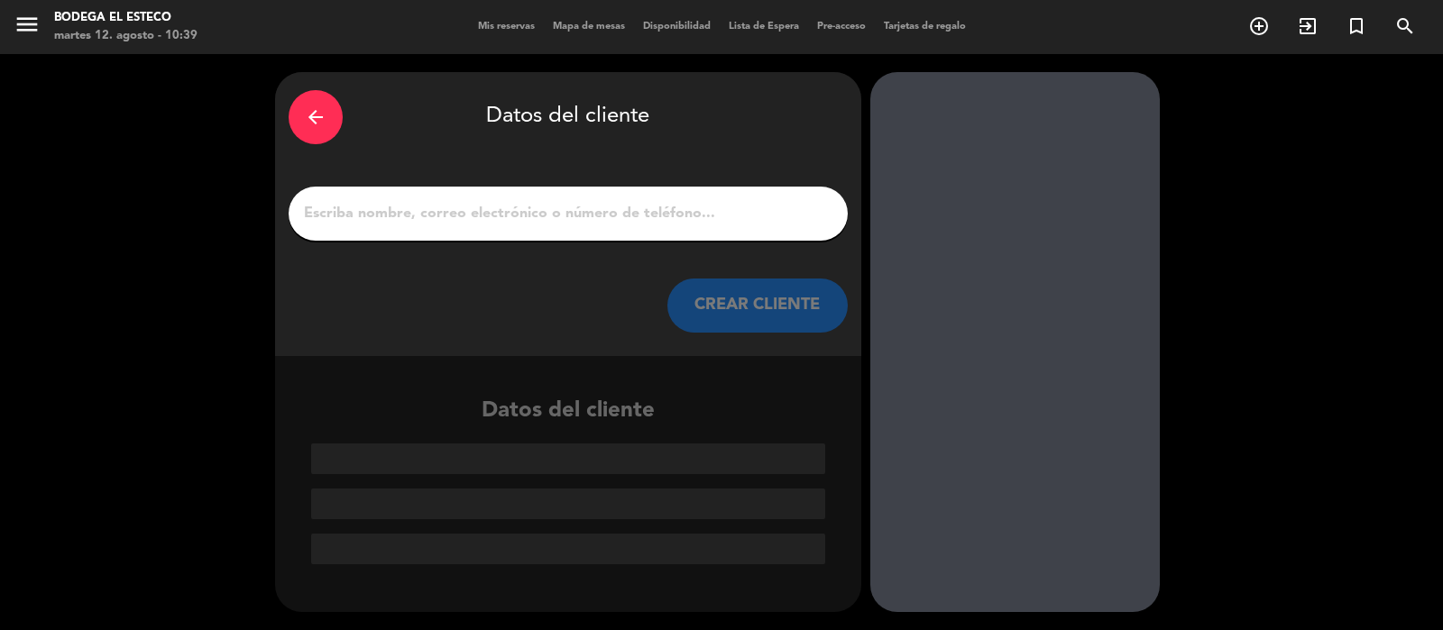
click at [540, 223] on input "1" at bounding box center [568, 213] width 532 height 25
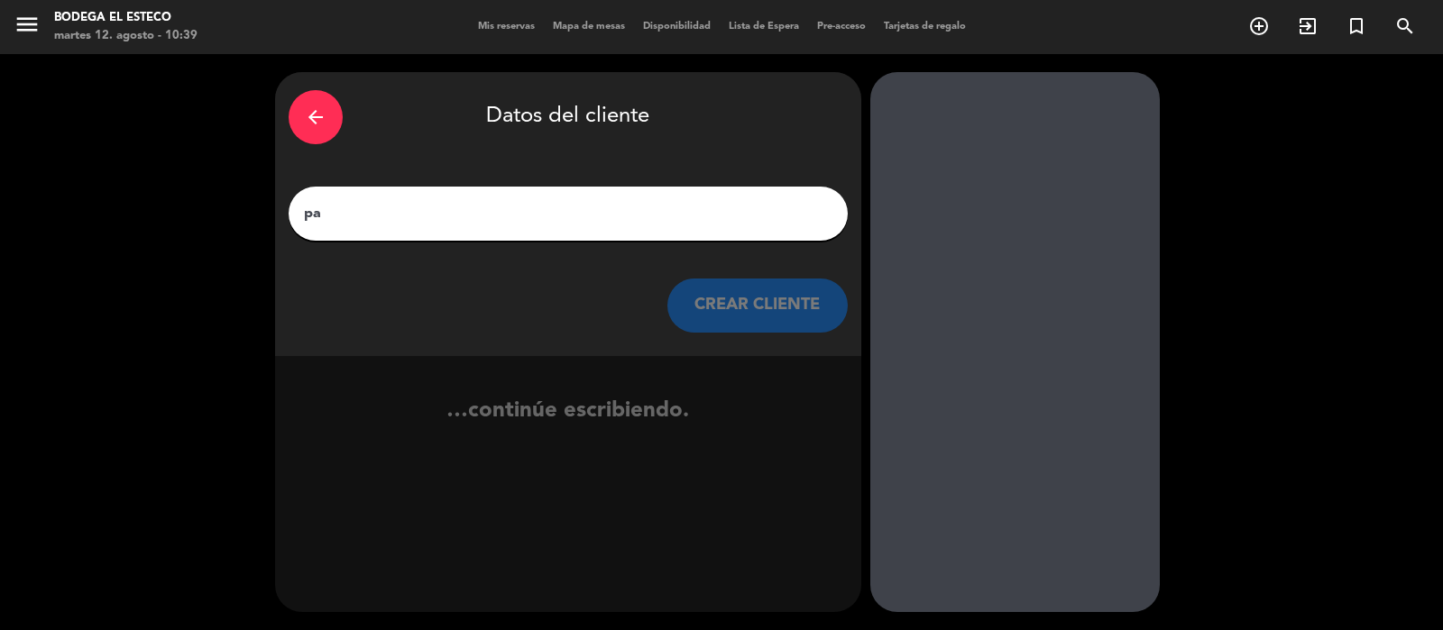
type input "p"
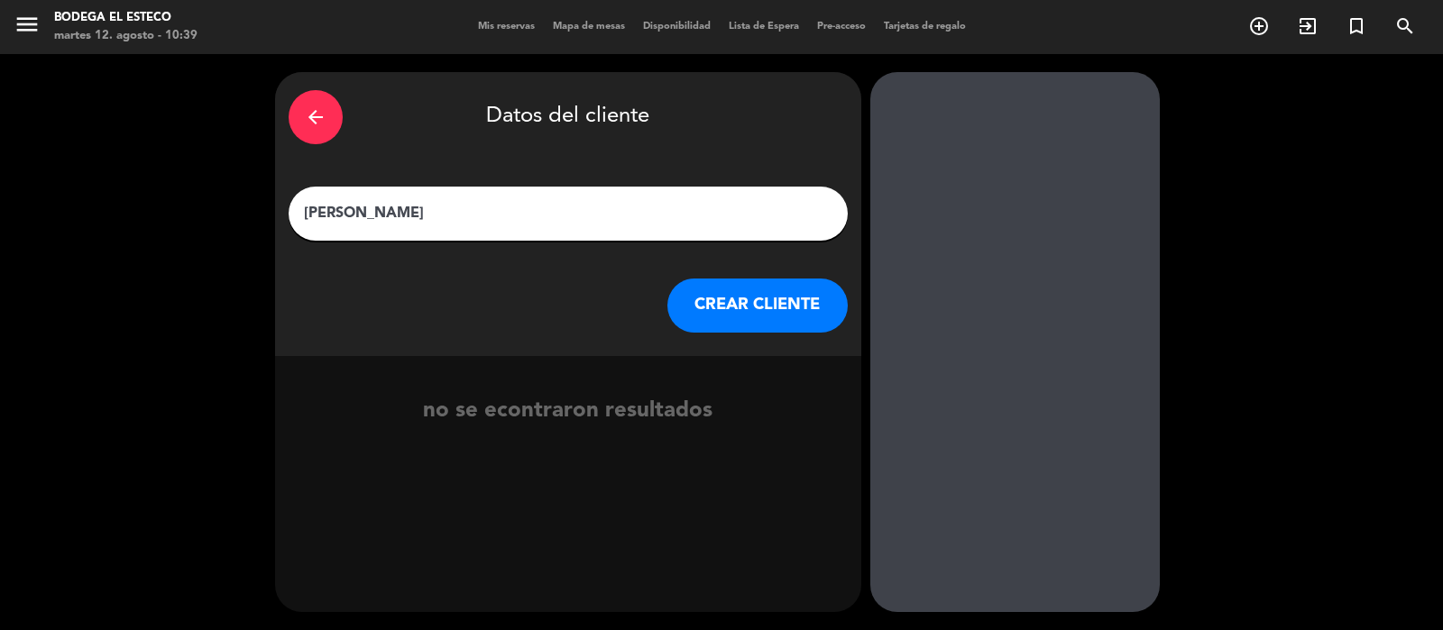
click at [349, 212] on input "[PERSON_NAME]" at bounding box center [568, 213] width 532 height 25
click at [335, 219] on input "[PERSON_NAME]" at bounding box center [568, 213] width 532 height 25
click at [308, 216] on input "[PERSON_NAME]" at bounding box center [568, 213] width 532 height 25
type input "[PERSON_NAME]"
click at [757, 318] on button "CREAR CLIENTE" at bounding box center [757, 306] width 180 height 54
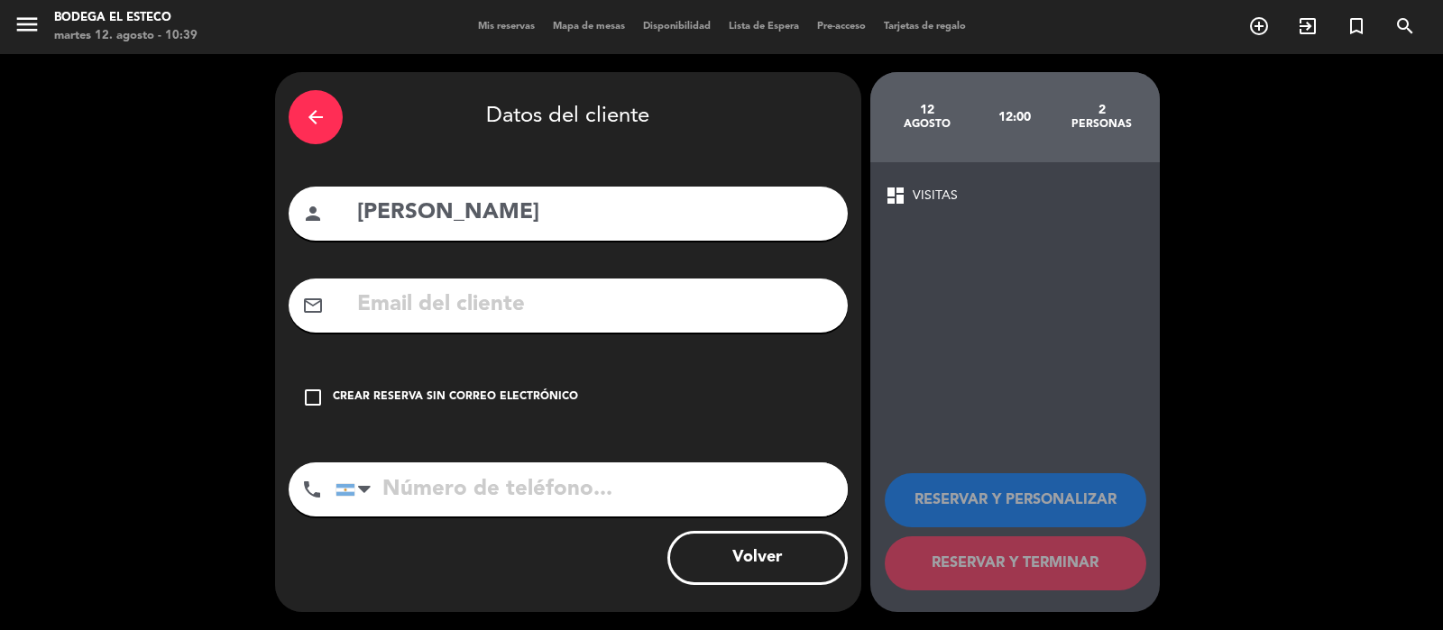
click at [570, 323] on input "text" at bounding box center [594, 305] width 479 height 37
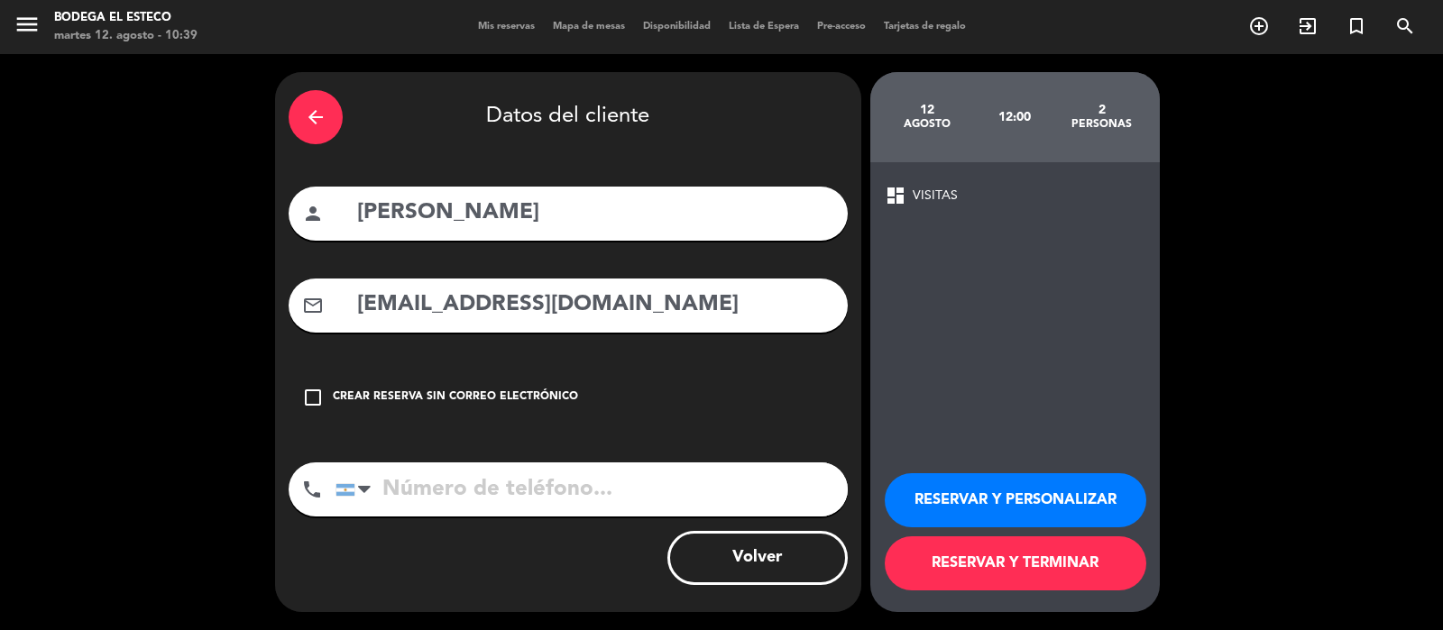
type input "[EMAIL_ADDRESS][DOMAIN_NAME]"
click at [465, 491] on input "tel" at bounding box center [592, 490] width 512 height 54
type input "2215410757"
click at [978, 493] on button "RESERVAR Y PERSONALIZAR" at bounding box center [1016, 501] width 262 height 54
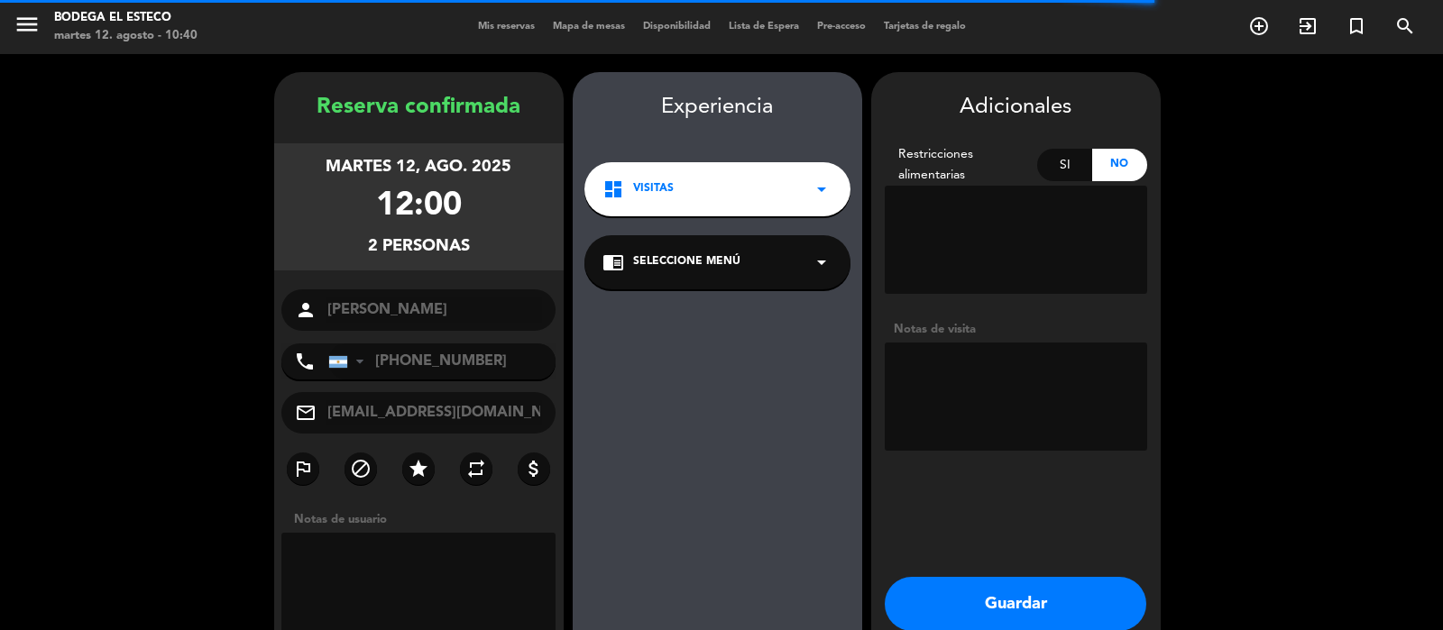
scroll to position [72, 0]
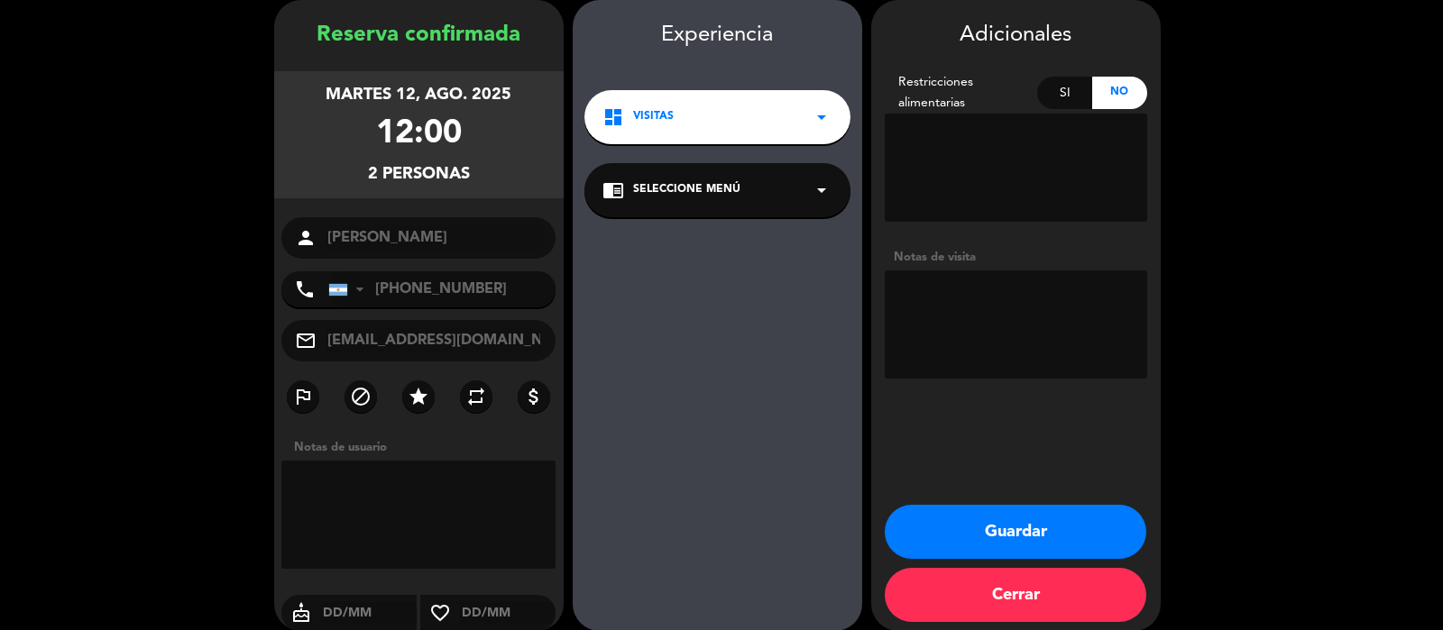
click at [691, 132] on div "dashboard VISITAS arrow_drop_down" at bounding box center [717, 117] width 266 height 54
click at [708, 252] on div "Experiencia dashboard VISITAS arrow_drop_down VISITAS SALA VIP chrome_reader_mo…" at bounding box center [718, 333] width 290 height 631
click at [775, 189] on div "chrome_reader_mode Seleccione Menú arrow_drop_down" at bounding box center [717, 190] width 266 height 54
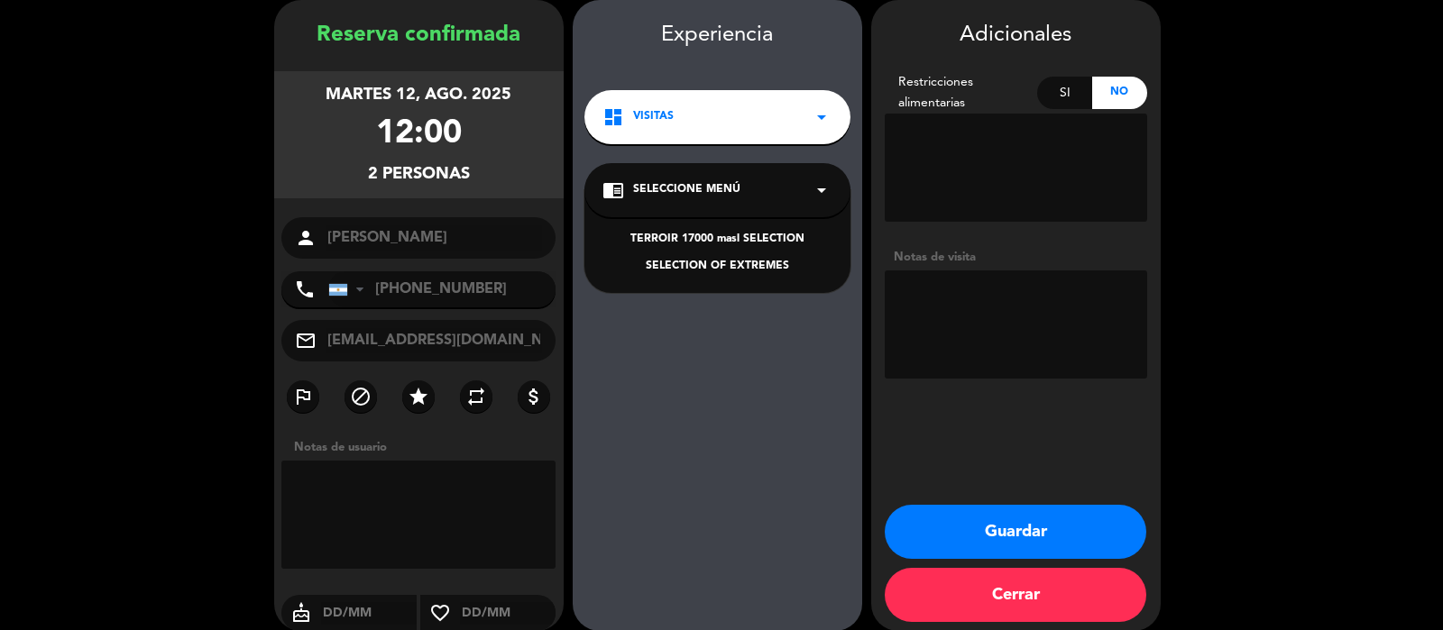
click at [731, 267] on div "SELECTION OF EXTREMES" at bounding box center [717, 267] width 230 height 18
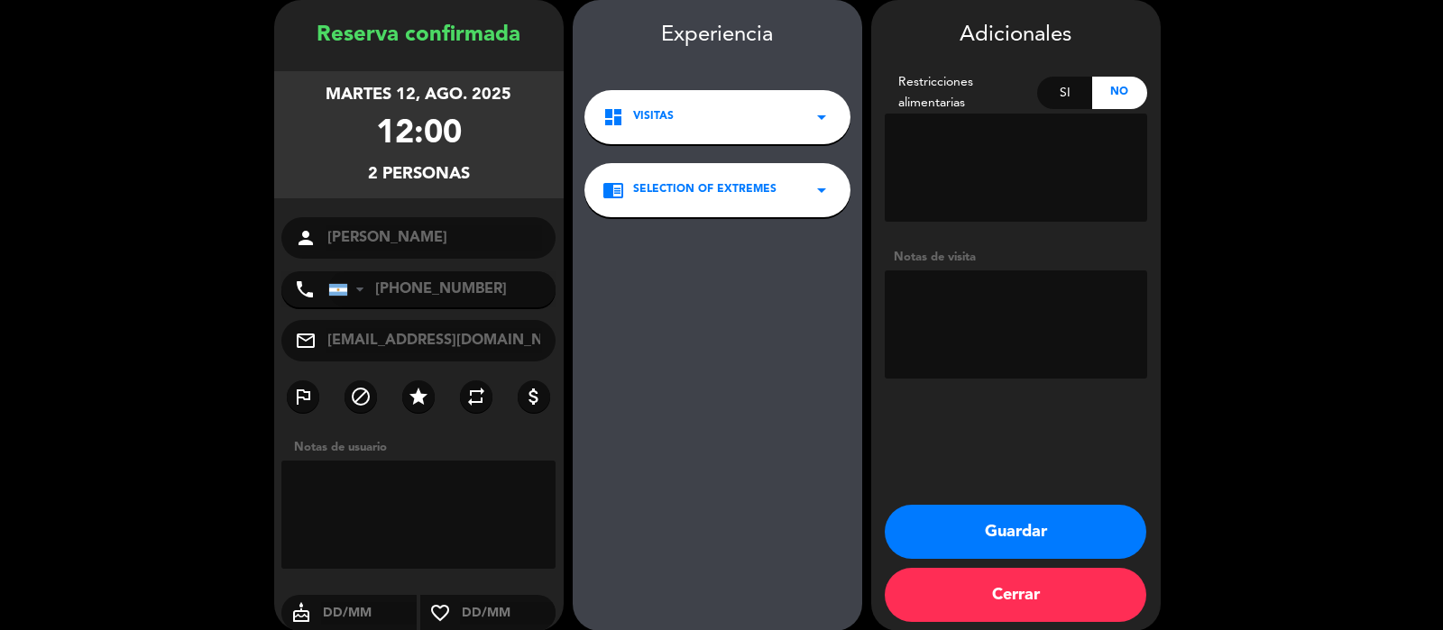
click at [1004, 301] on textarea at bounding box center [1016, 325] width 262 height 108
type textarea "Pagado, [GEOGRAPHIC_DATA]"
click at [999, 528] on button "Guardar" at bounding box center [1016, 532] width 262 height 54
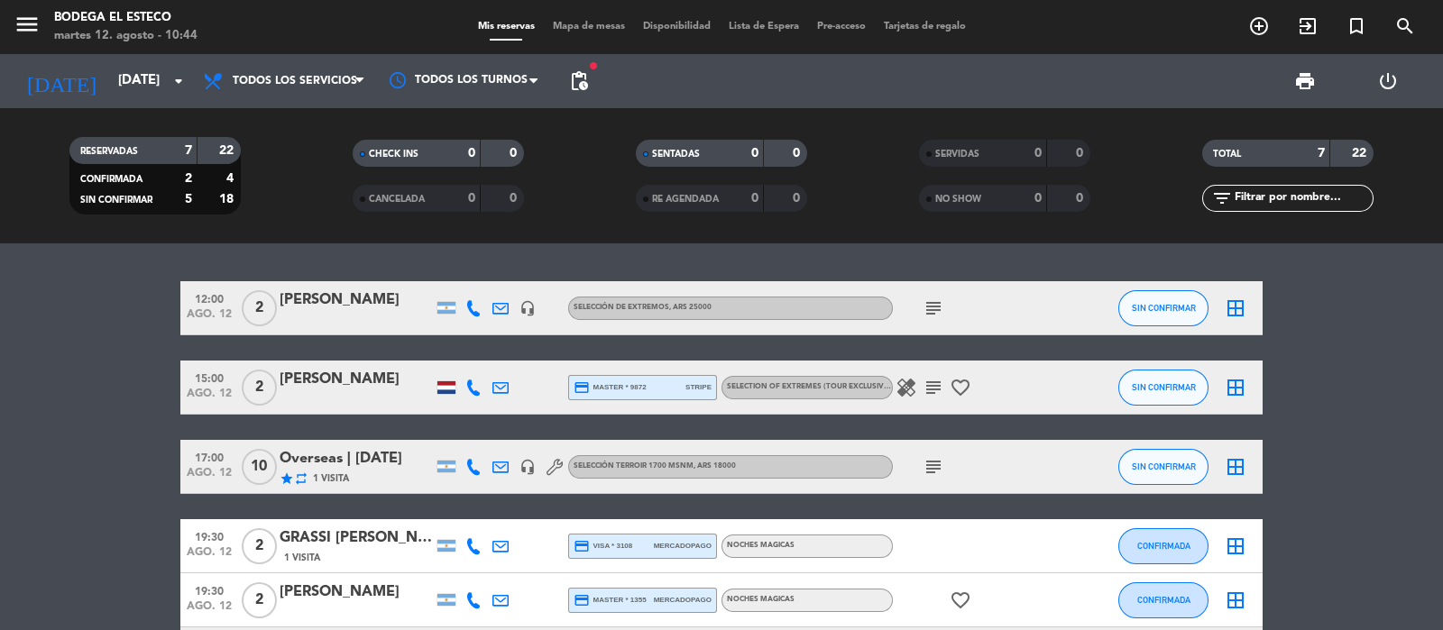
click at [924, 311] on icon "subject" at bounding box center [934, 309] width 22 height 22
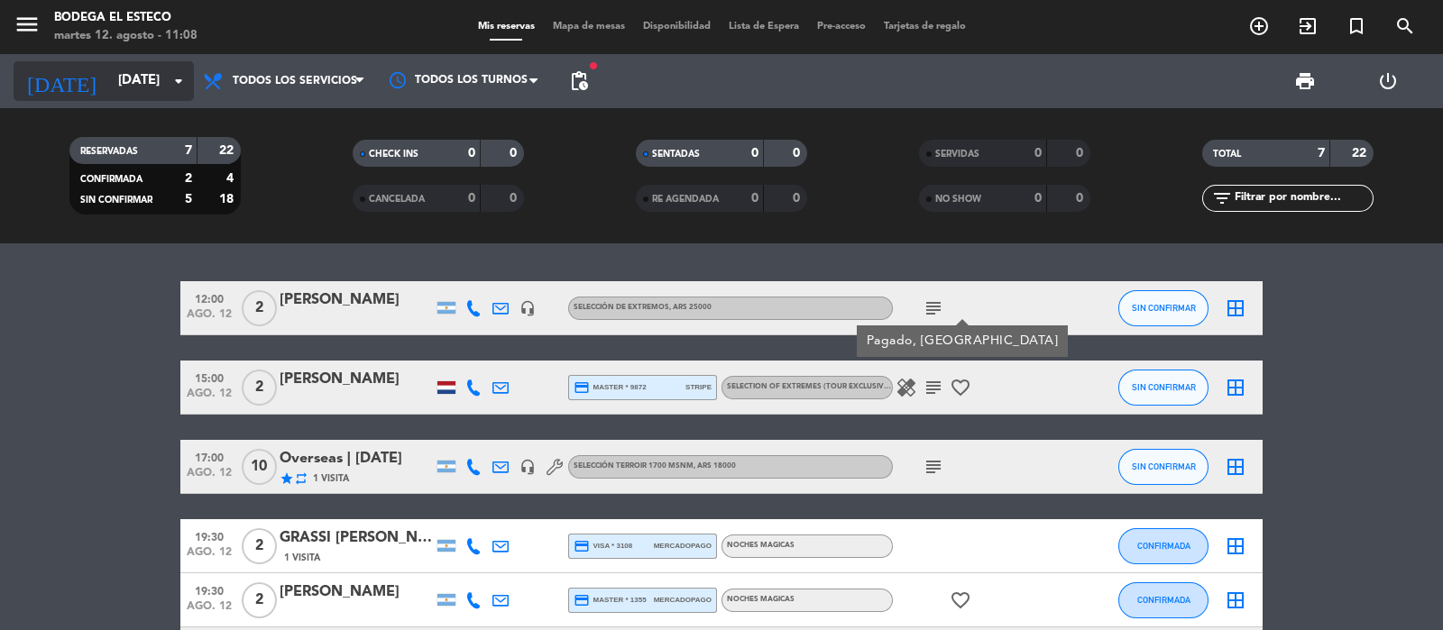
click at [170, 65] on input "[DATE]" at bounding box center [196, 81] width 174 height 34
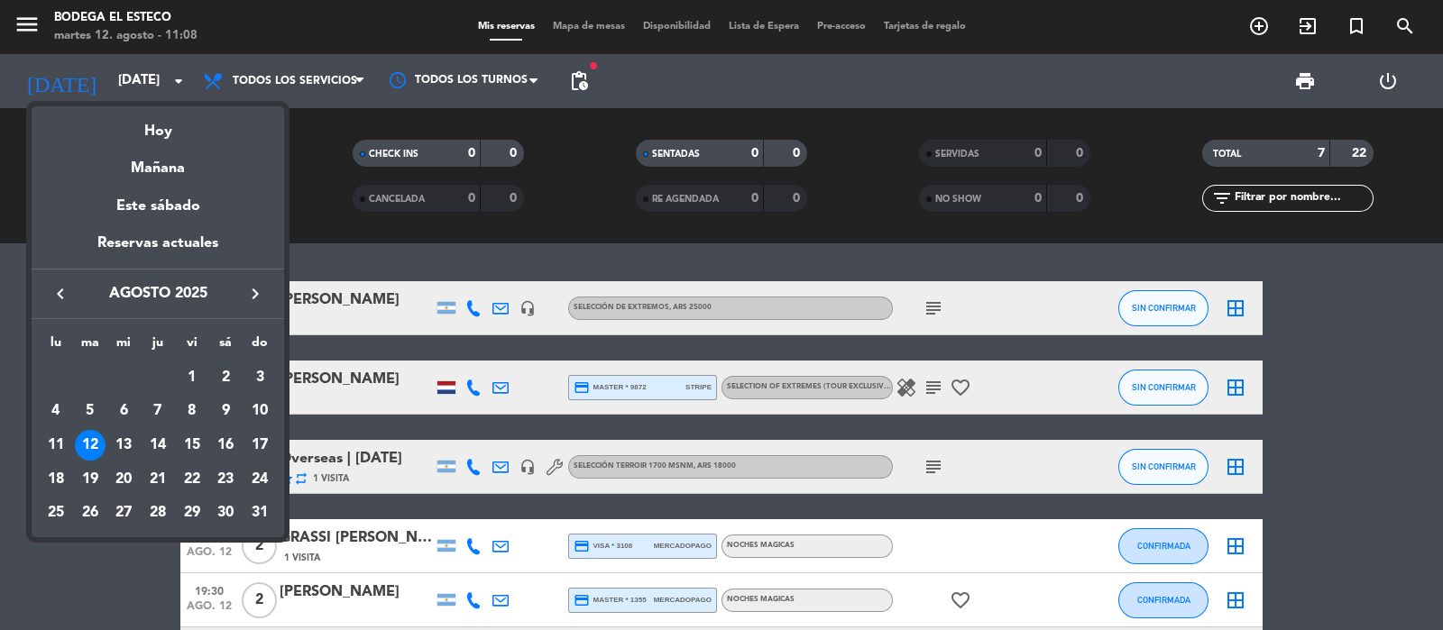
click at [1320, 390] on div at bounding box center [721, 315] width 1443 height 630
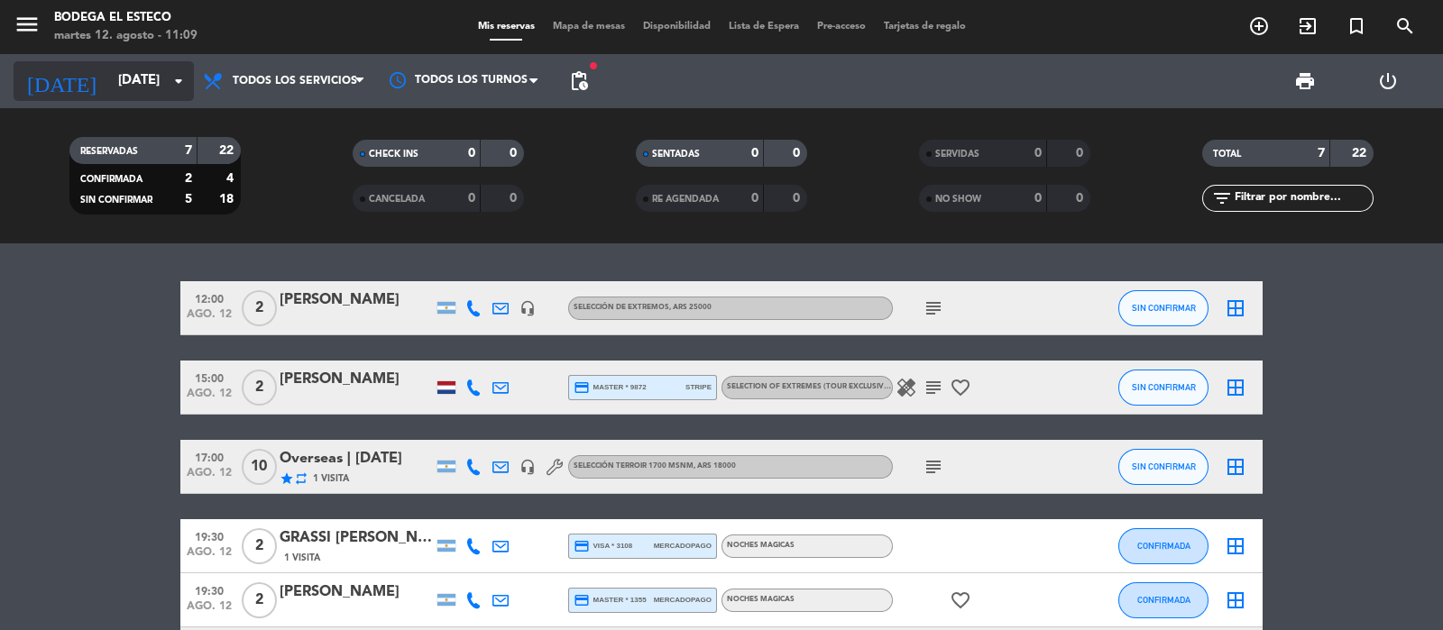
click at [145, 87] on input "[DATE]" at bounding box center [196, 81] width 174 height 34
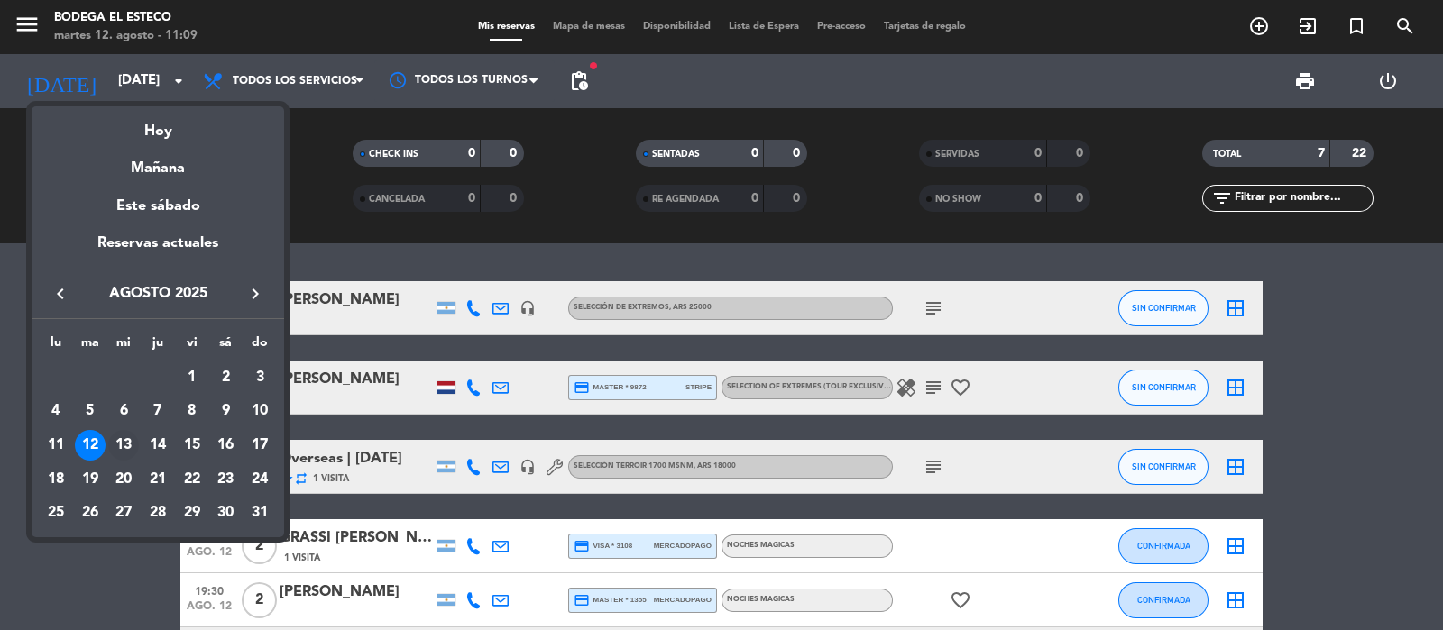
click at [133, 440] on div "13" at bounding box center [123, 445] width 31 height 31
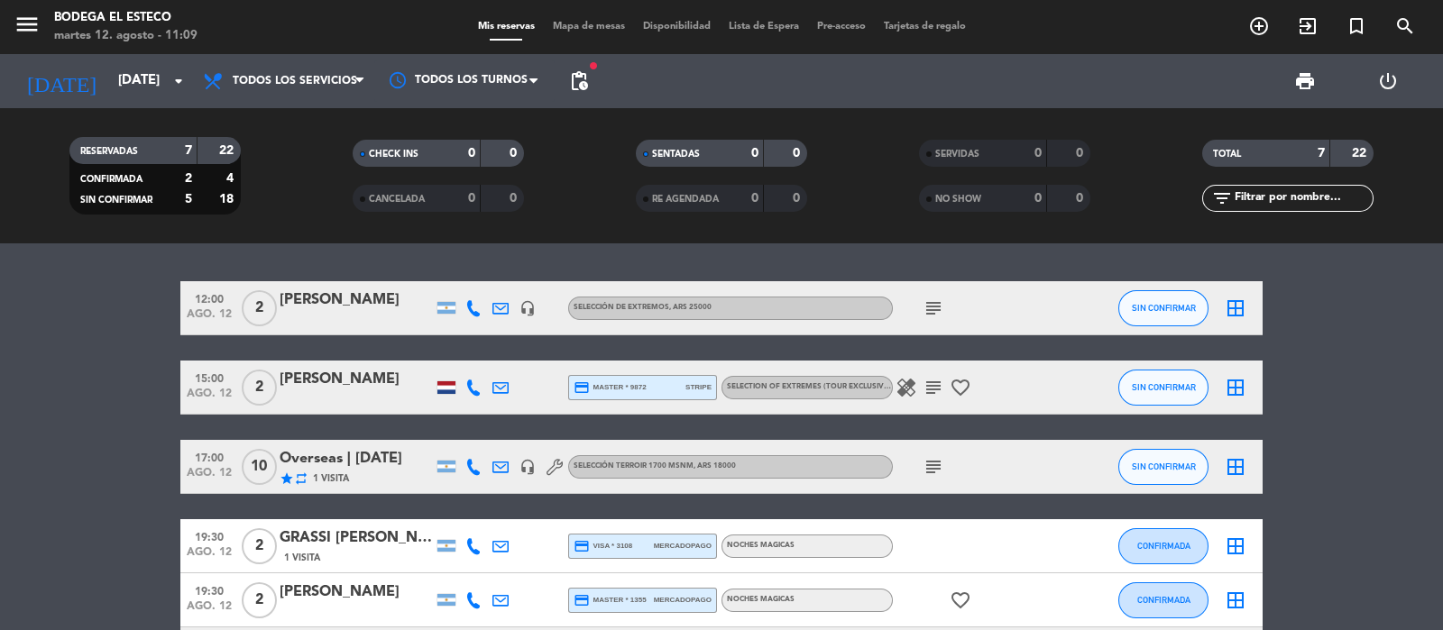
type input "mié. 13 ago."
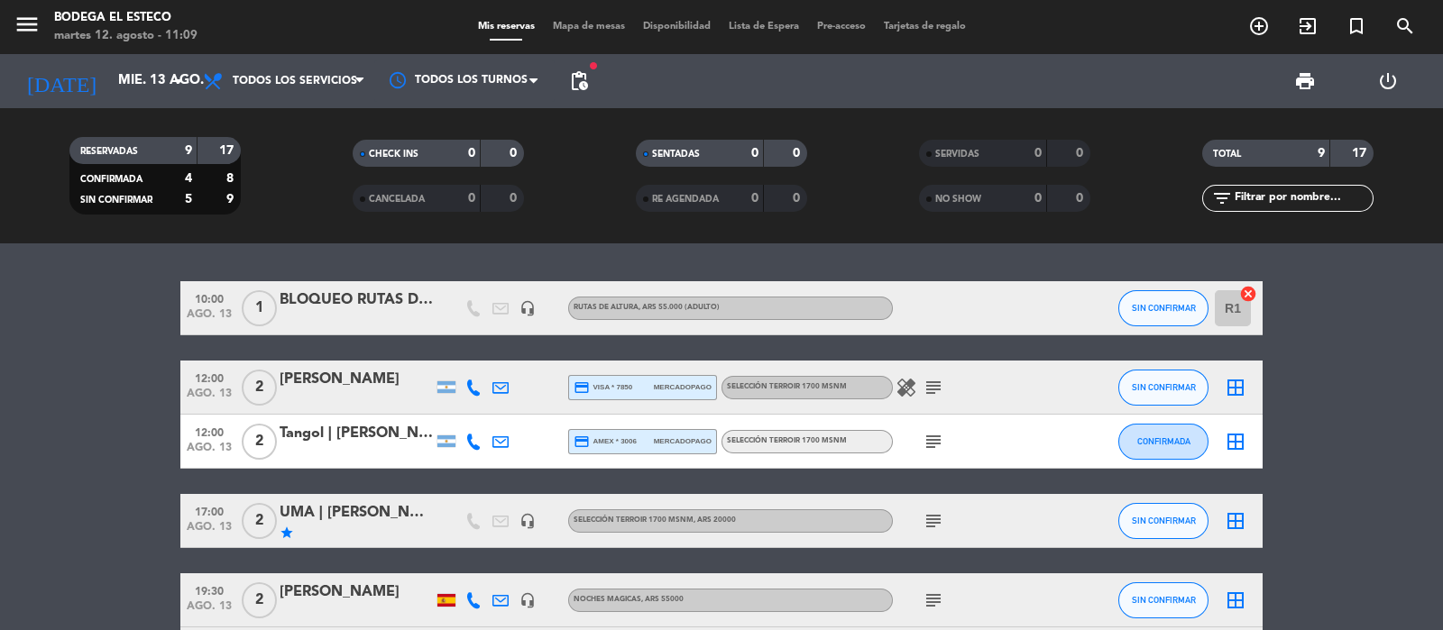
click at [941, 520] on icon "subject" at bounding box center [934, 521] width 22 height 22
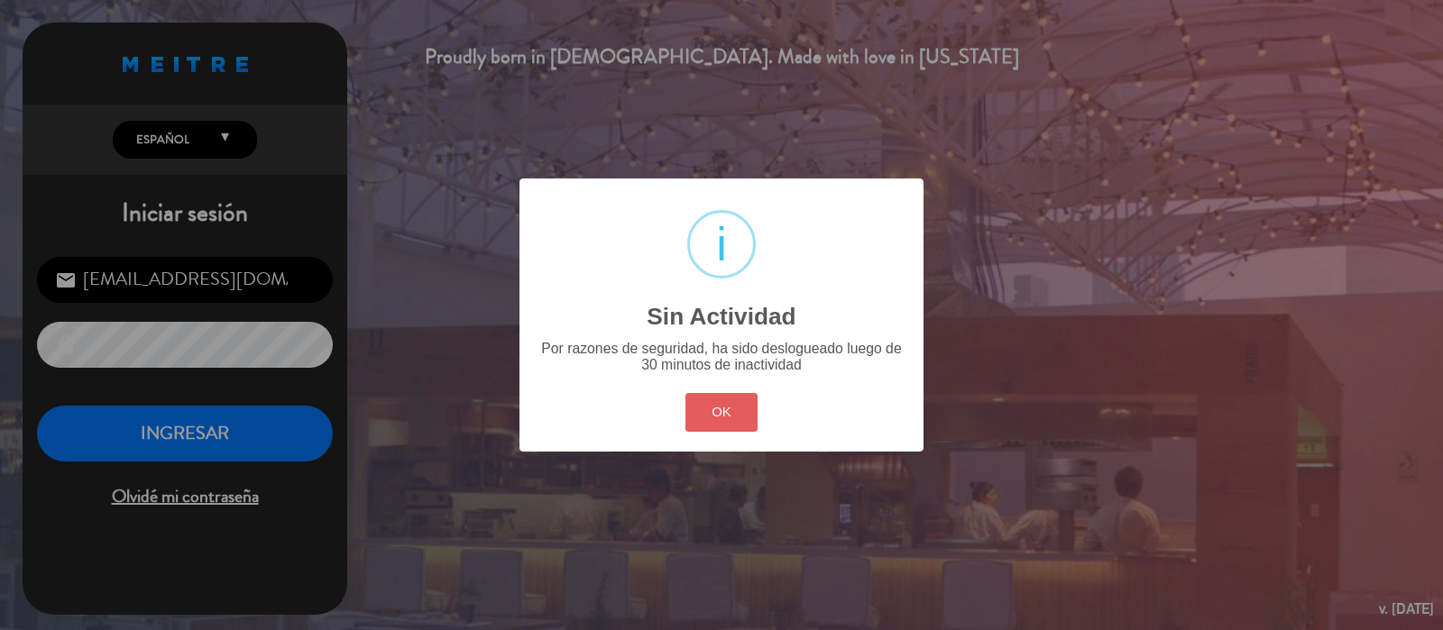
click at [748, 393] on div "OK Cancel" at bounding box center [721, 412] width 81 height 47
drag, startPoint x: 742, startPoint y: 407, endPoint x: 0, endPoint y: 400, distance: 742.3
click at [740, 408] on button "OK" at bounding box center [721, 412] width 73 height 39
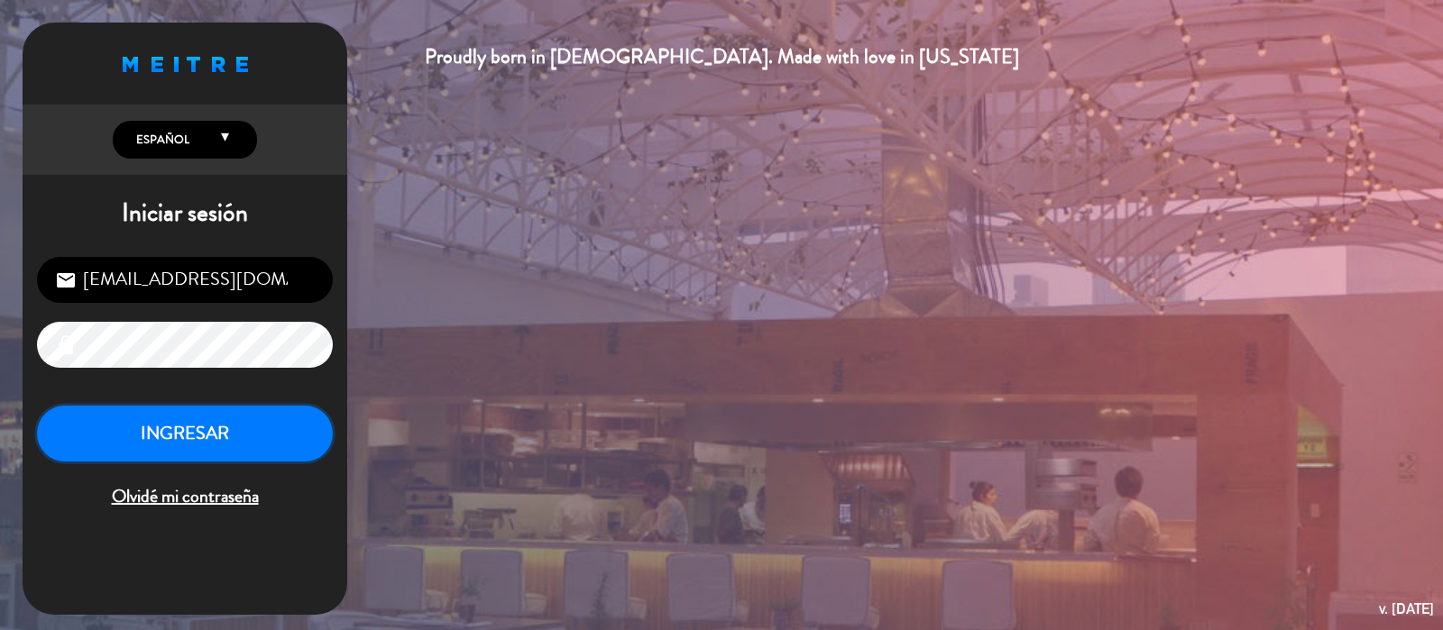
click at [292, 452] on button "INGRESAR" at bounding box center [185, 434] width 296 height 57
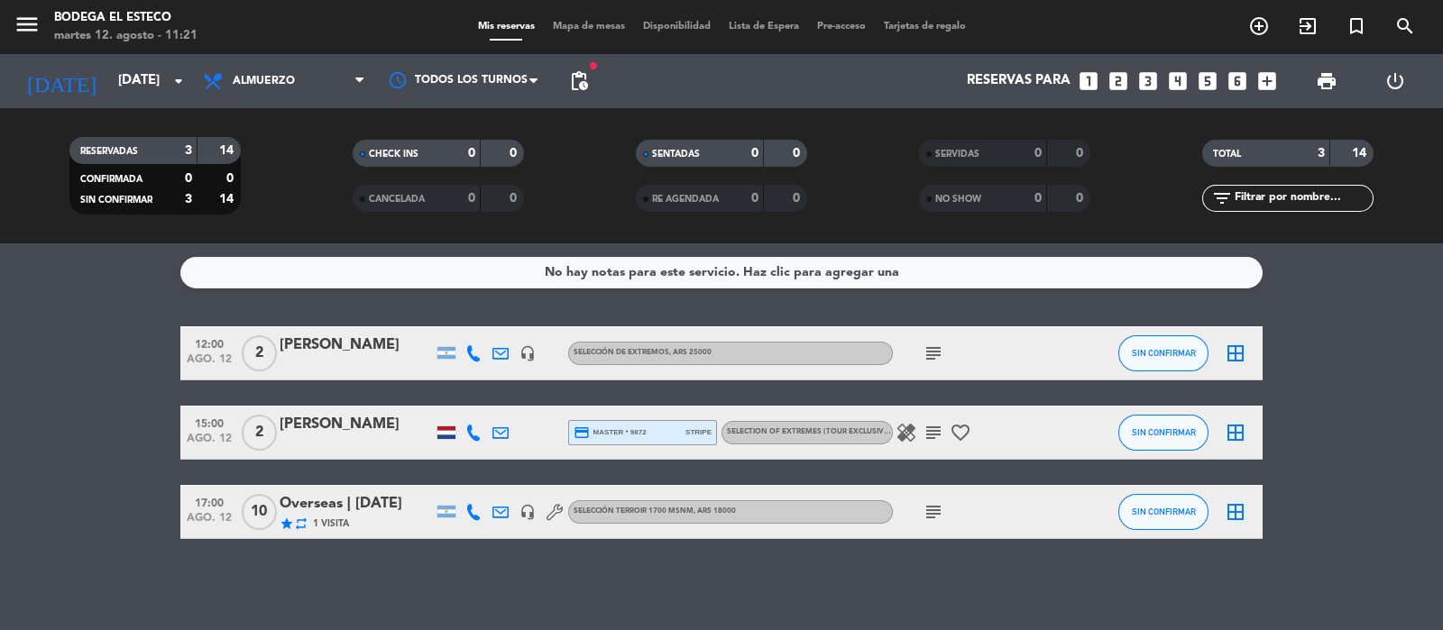
click at [924, 422] on icon "subject" at bounding box center [934, 433] width 22 height 22
click at [927, 506] on icon "subject" at bounding box center [934, 512] width 22 height 22
click at [931, 428] on icon "subject" at bounding box center [934, 433] width 22 height 22
drag, startPoint x: 868, startPoint y: 466, endPoint x: 994, endPoint y: 460, distance: 126.4
click at [994, 460] on div "We just got engaged" at bounding box center [934, 466] width 149 height 32
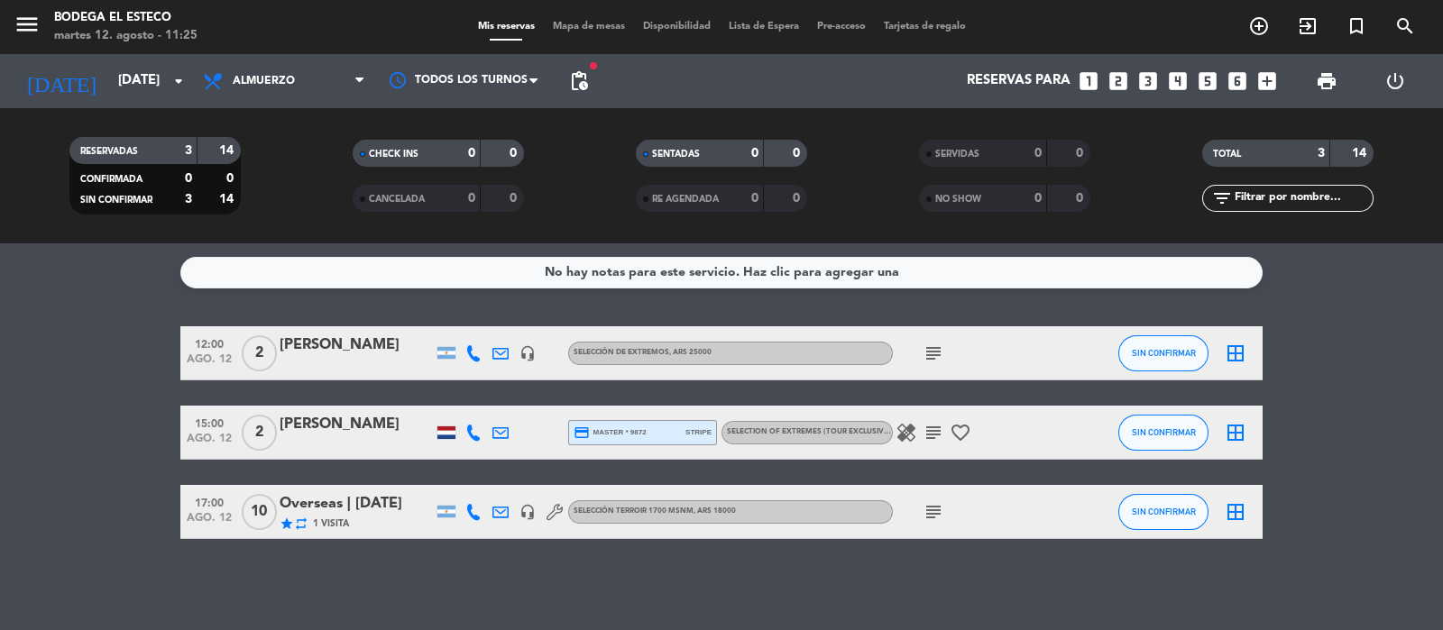
copy div "We just got engaged"
click at [928, 423] on icon "subject" at bounding box center [934, 433] width 22 height 22
drag, startPoint x: 990, startPoint y: 462, endPoint x: 886, endPoint y: 462, distance: 104.6
click at [886, 462] on div "We just got engaged" at bounding box center [934, 465] width 130 height 19
click at [927, 435] on icon "subject" at bounding box center [934, 433] width 22 height 22
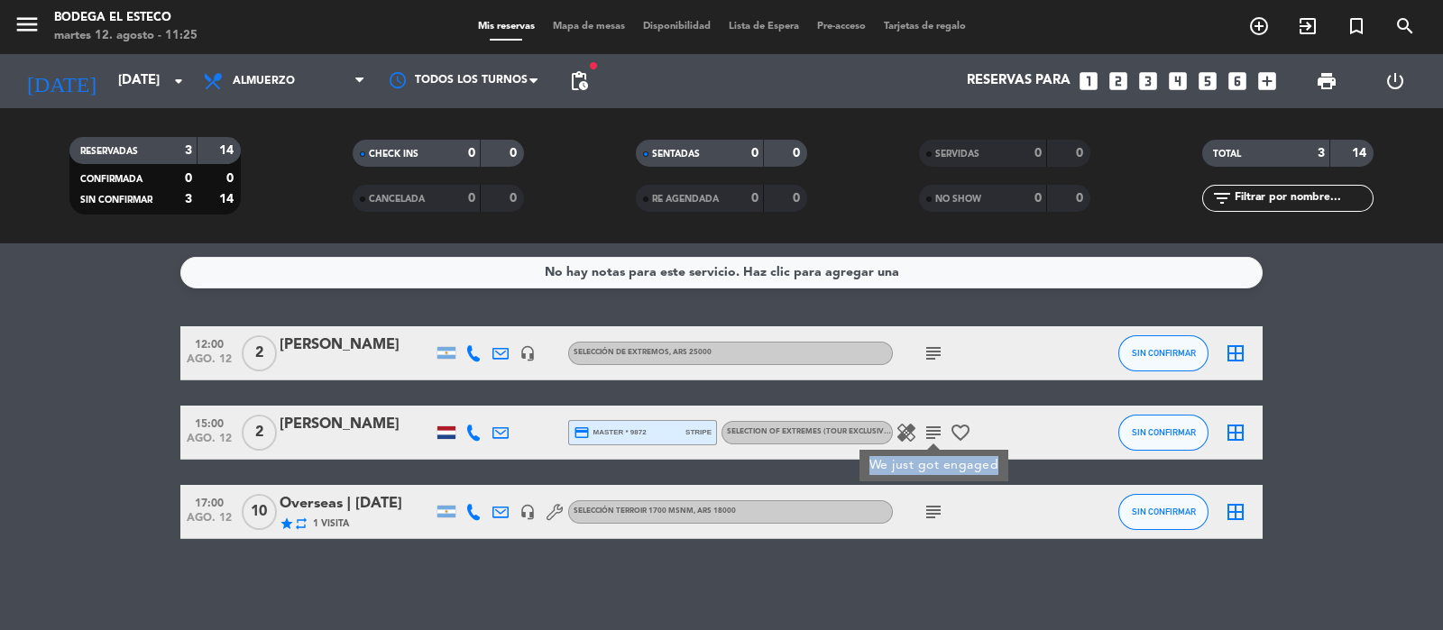
drag, startPoint x: 866, startPoint y: 462, endPoint x: 997, endPoint y: 464, distance: 130.8
click at [997, 464] on div "We just got engaged" at bounding box center [934, 466] width 149 height 32
click at [934, 418] on div "healing subject favorite_border" at bounding box center [974, 432] width 162 height 53
click at [929, 428] on icon "subject" at bounding box center [934, 433] width 22 height 22
click at [451, 432] on div at bounding box center [446, 433] width 18 height 13
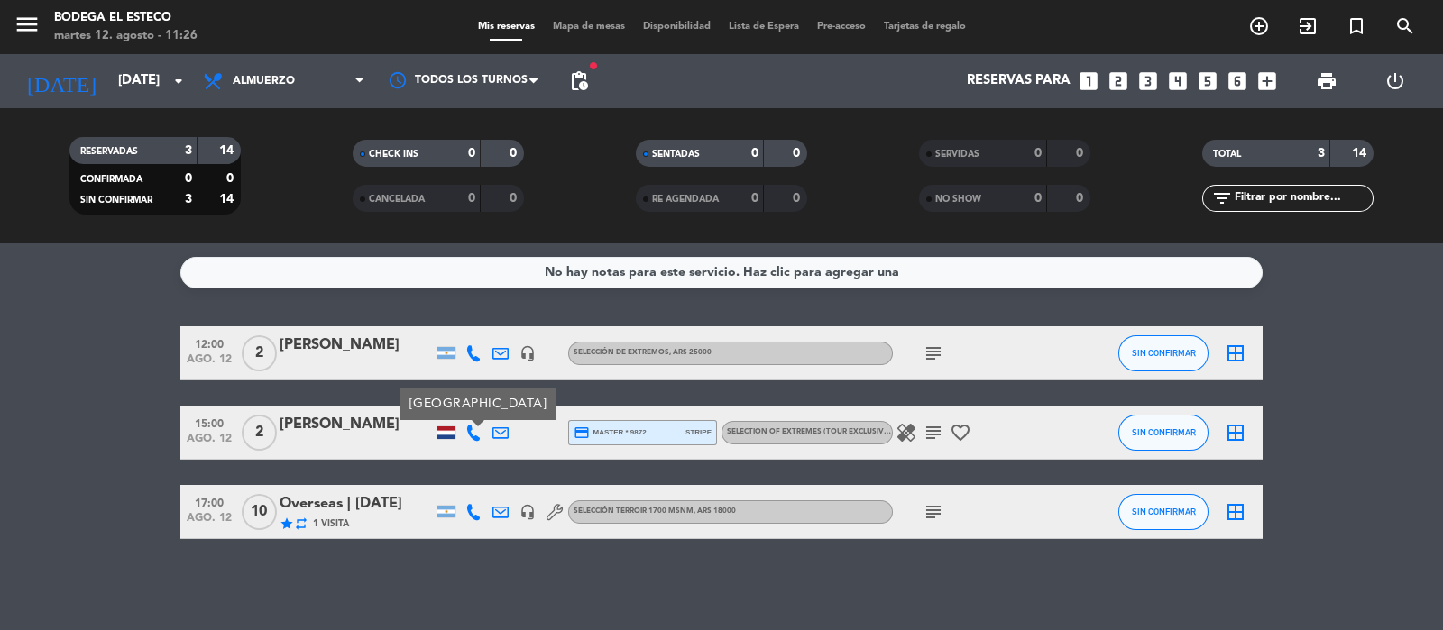
click at [928, 428] on icon "subject" at bounding box center [934, 433] width 22 height 22
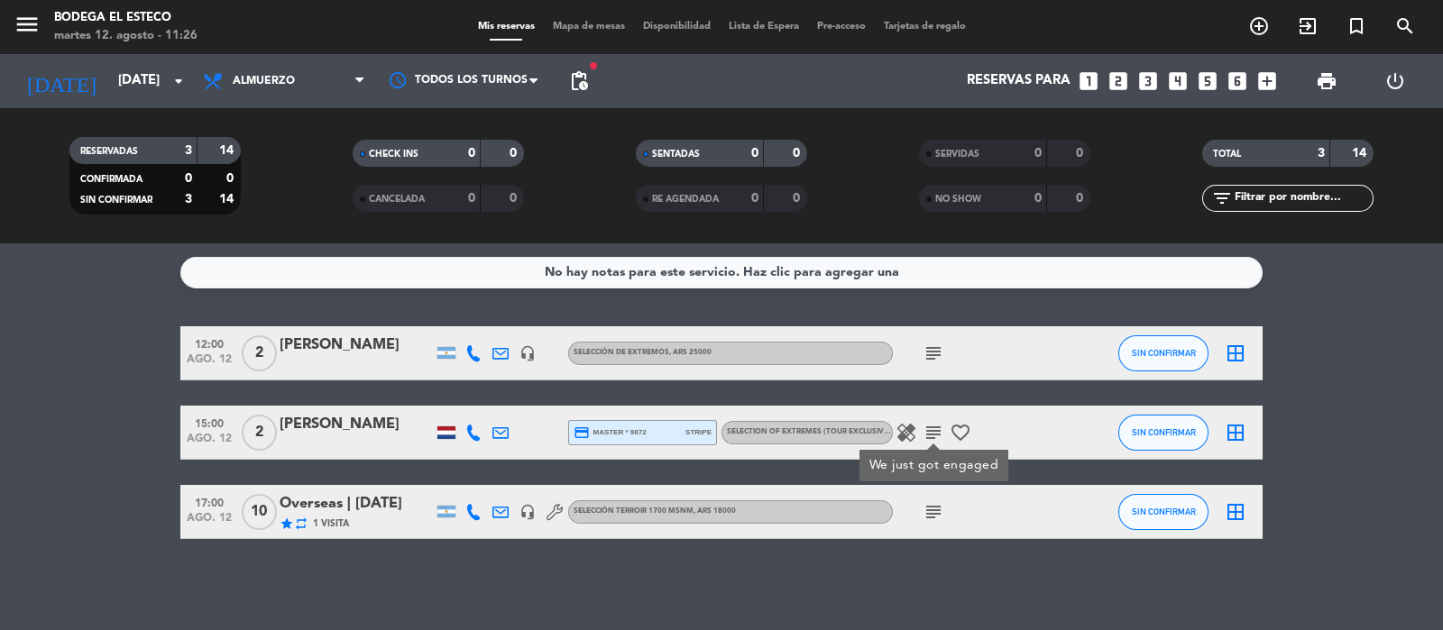
click at [929, 339] on div "subject" at bounding box center [974, 352] width 162 height 53
click at [934, 353] on icon "subject" at bounding box center [934, 354] width 22 height 22
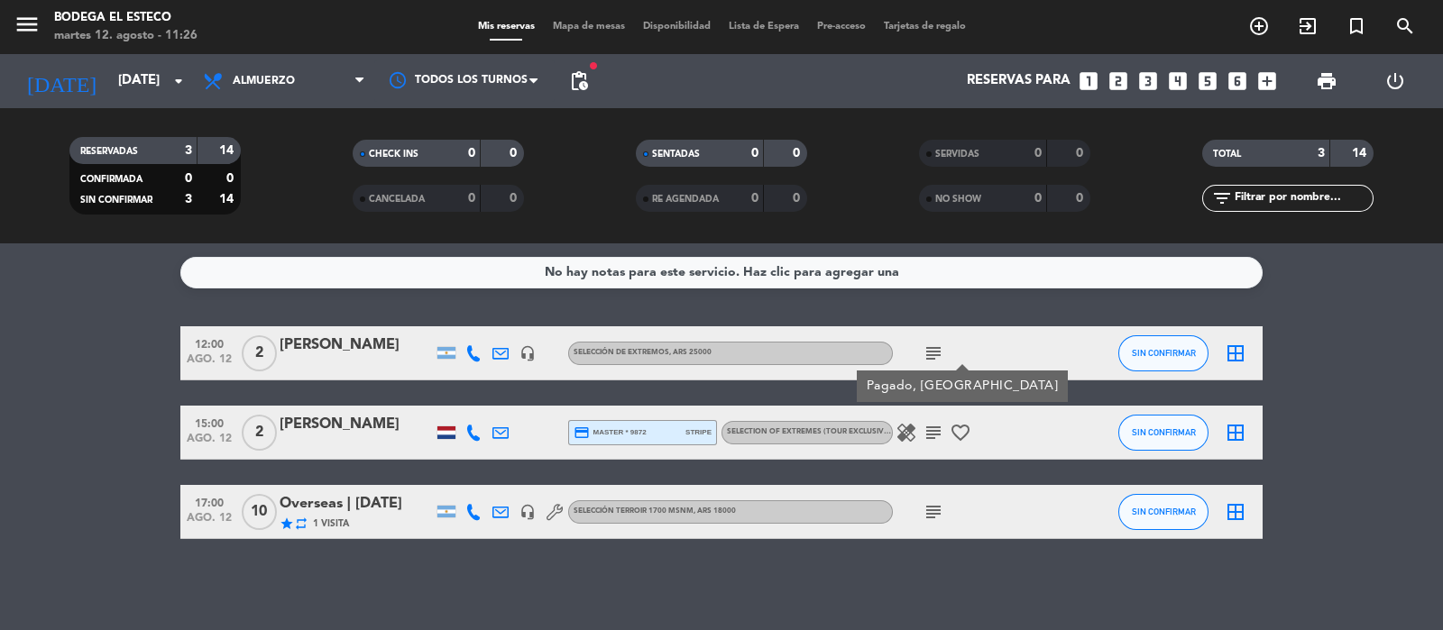
click at [317, 499] on div "Overseas | [DATE]" at bounding box center [356, 503] width 153 height 23
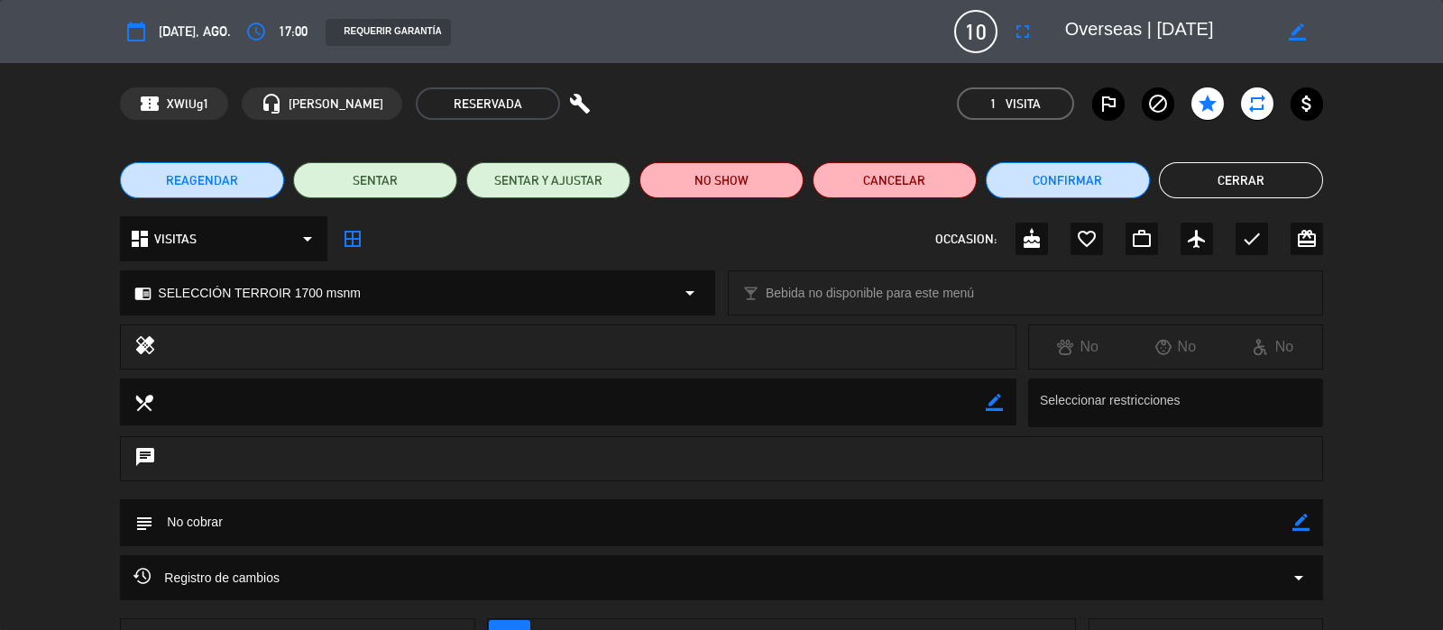
type input "[EMAIL_ADDRESS][DOMAIN_NAME]"
click at [1236, 167] on button "Cerrar" at bounding box center [1241, 180] width 164 height 36
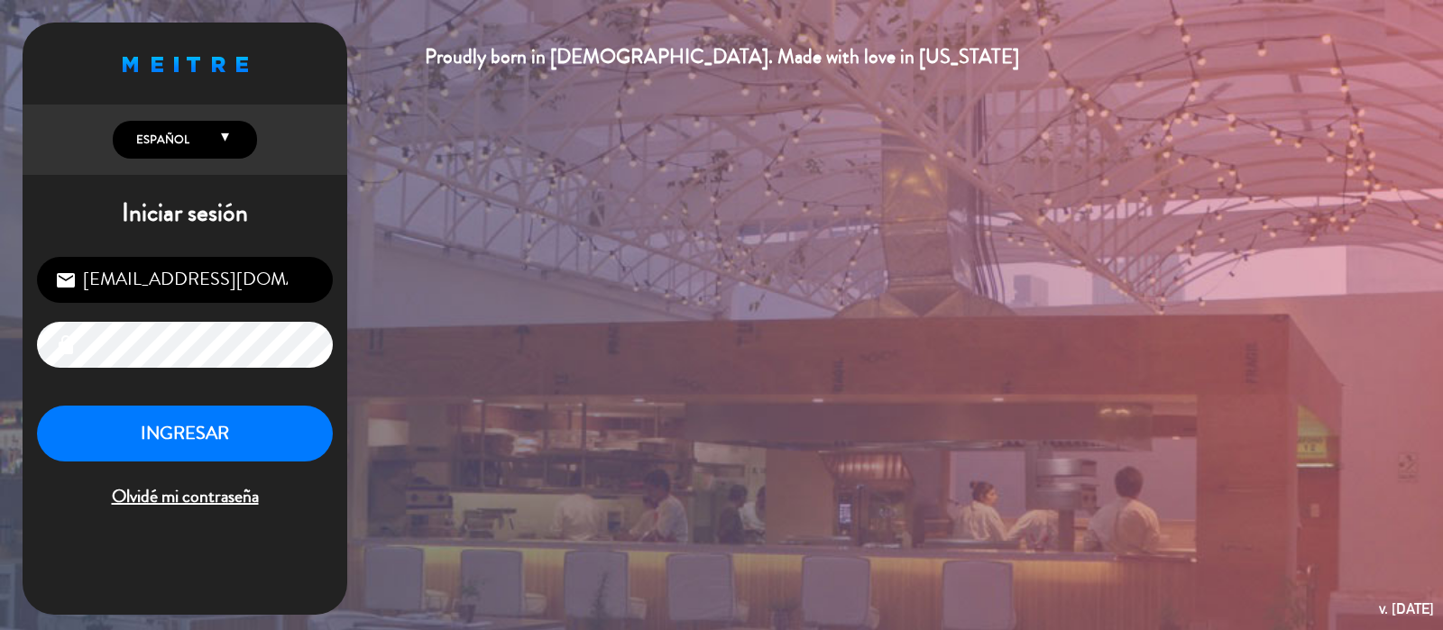
click at [185, 468] on div "INGRESAR Olvidé mi contraseña" at bounding box center [185, 459] width 296 height 106
click at [193, 435] on button "INGRESAR" at bounding box center [185, 434] width 296 height 57
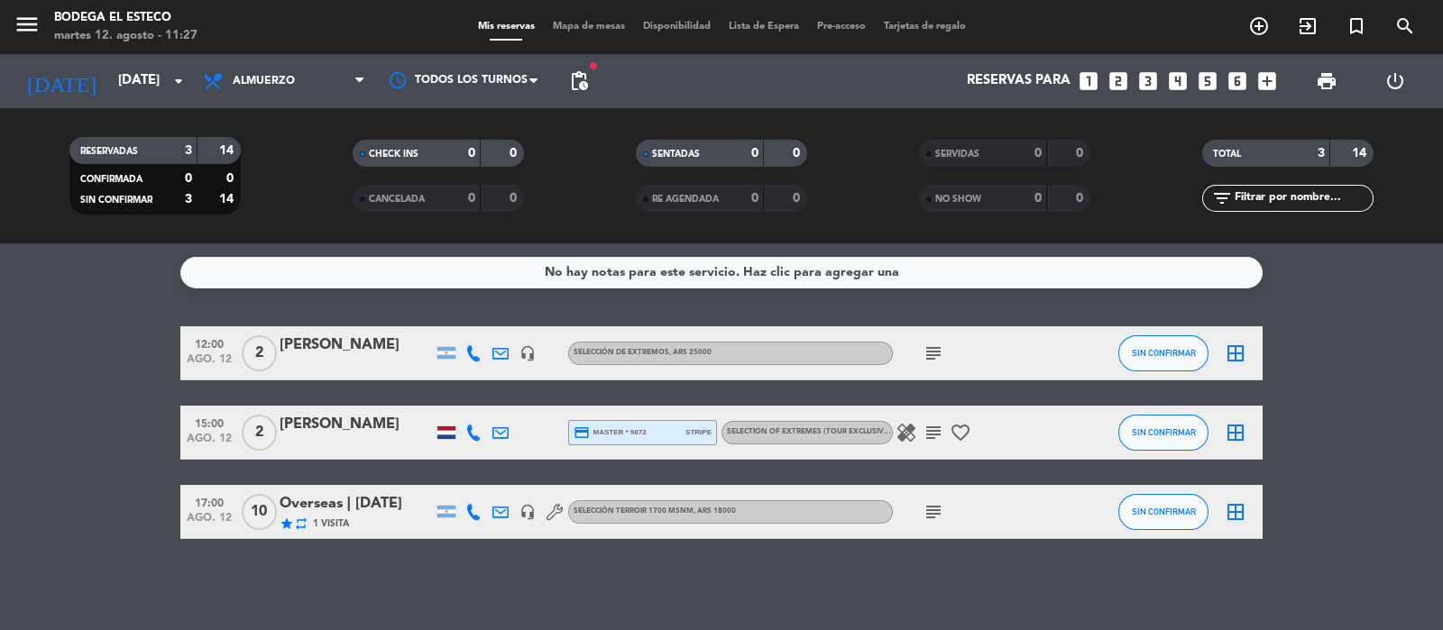
click at [529, 511] on icon "headset_mic" at bounding box center [528, 512] width 16 height 16
click at [562, 511] on icon at bounding box center [555, 512] width 16 height 16
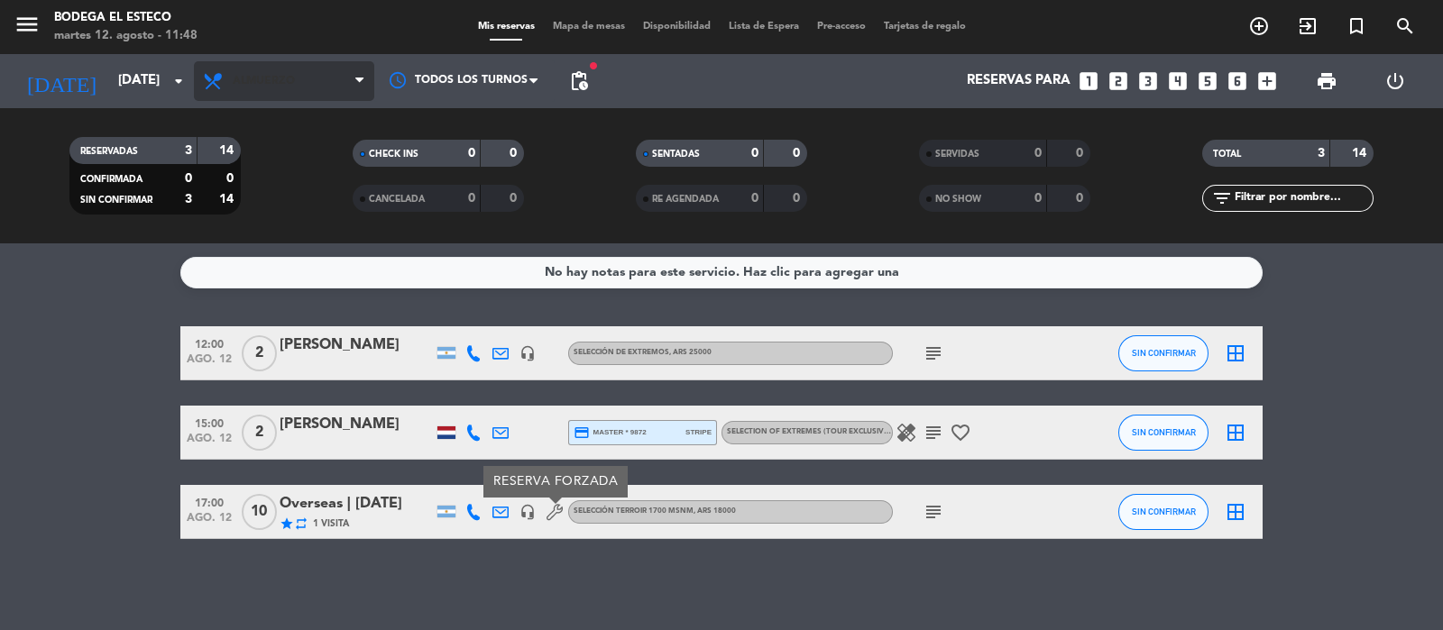
click at [266, 92] on span "Almuerzo" at bounding box center [284, 81] width 180 height 40
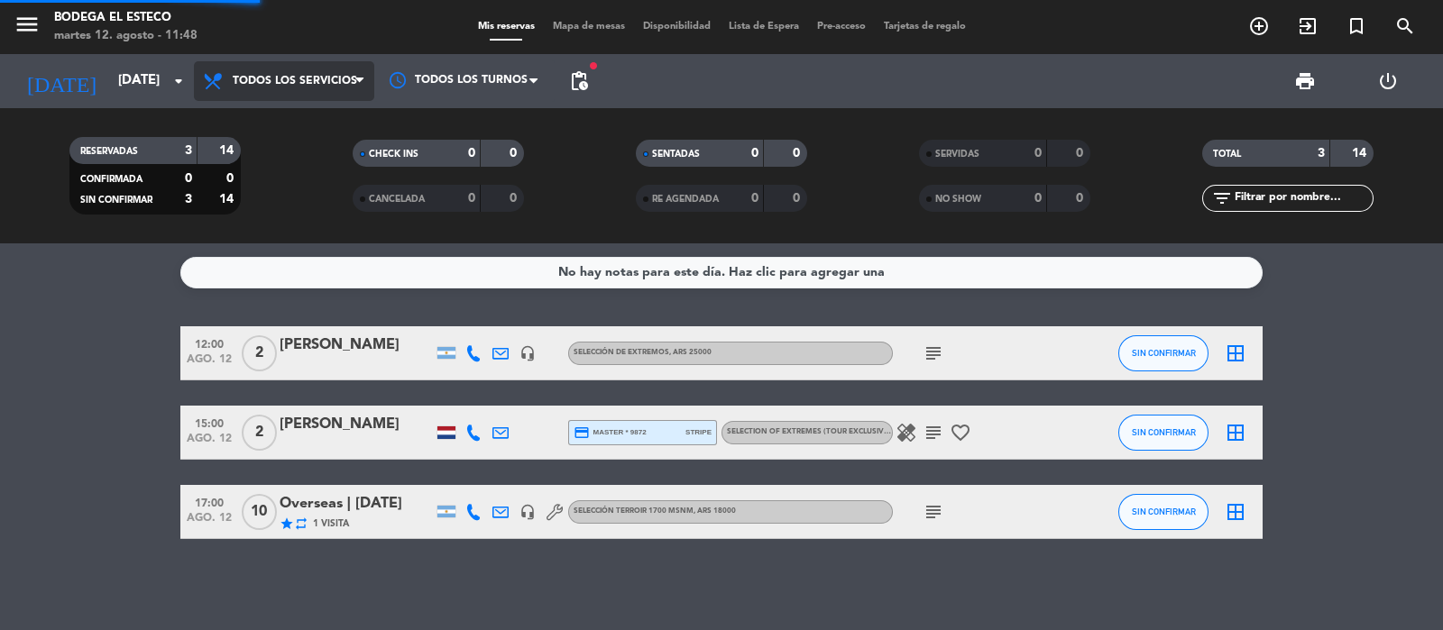
click at [281, 123] on div "menu Bodega El Esteco martes 12. agosto - 11:48 Mis reservas Mapa de mesas Disp…" at bounding box center [721, 122] width 1443 height 244
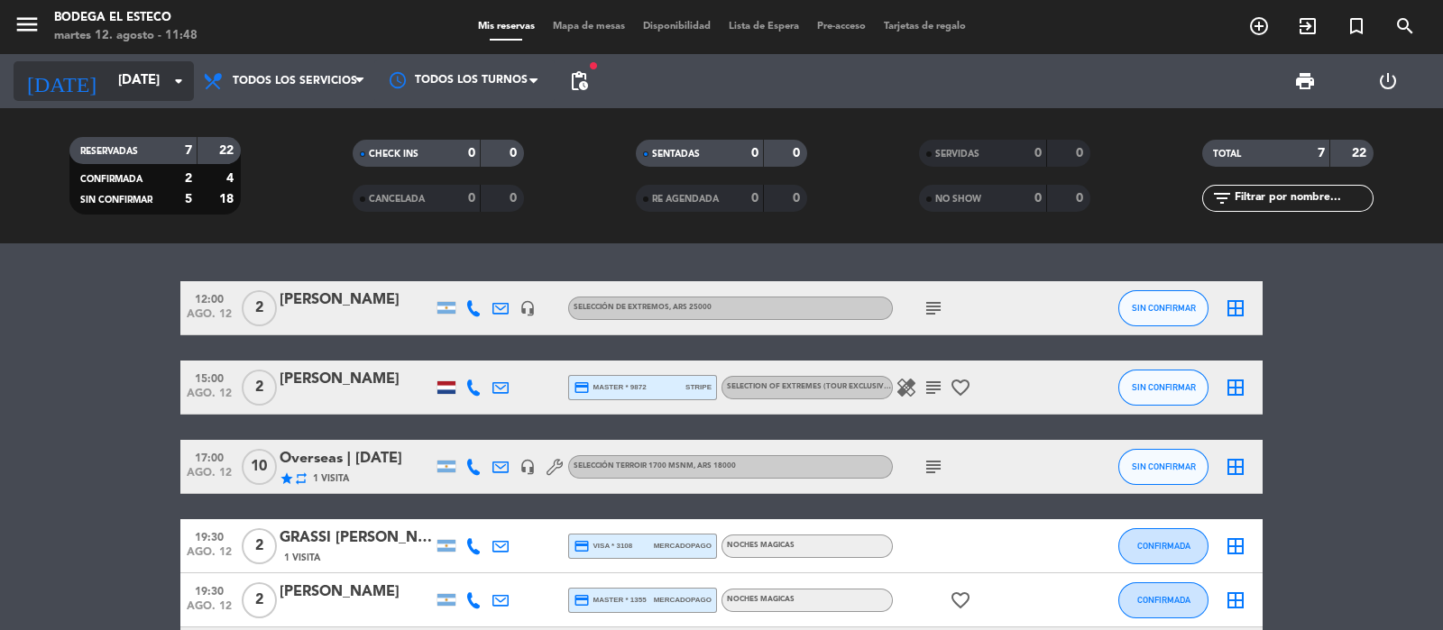
click at [109, 80] on input "[DATE]" at bounding box center [196, 81] width 174 height 34
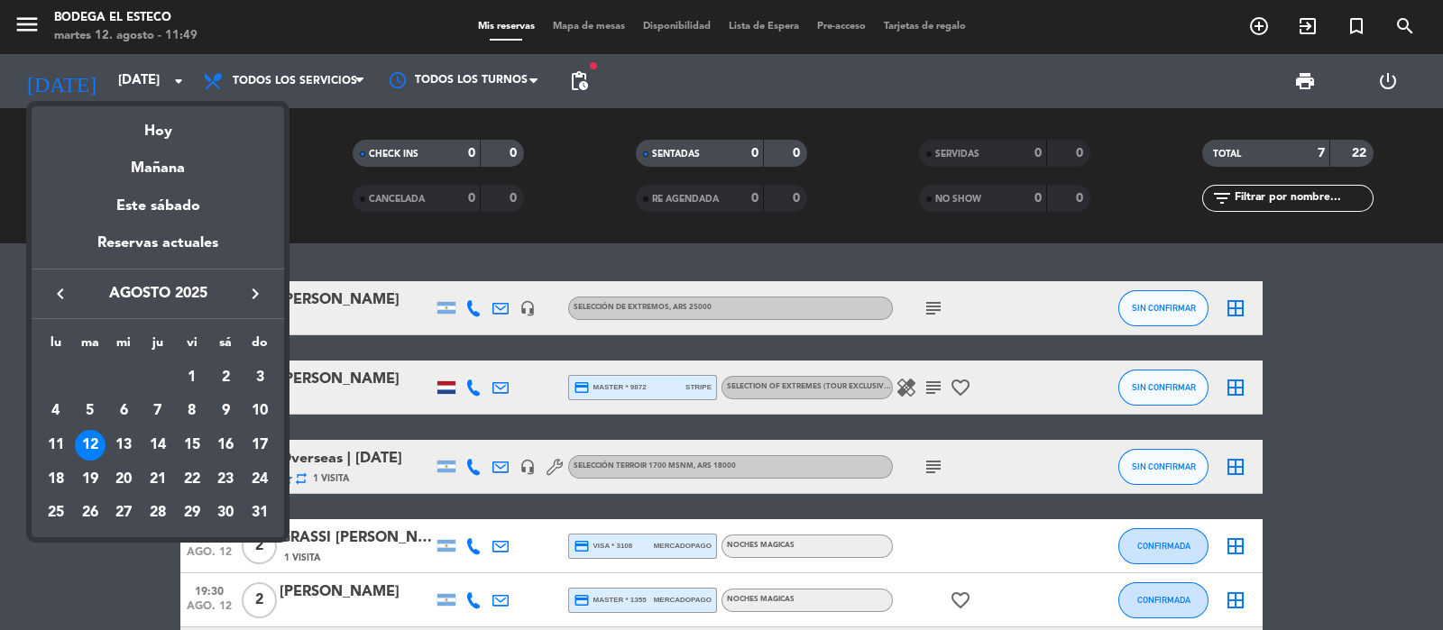
click at [635, 245] on div at bounding box center [721, 315] width 1443 height 630
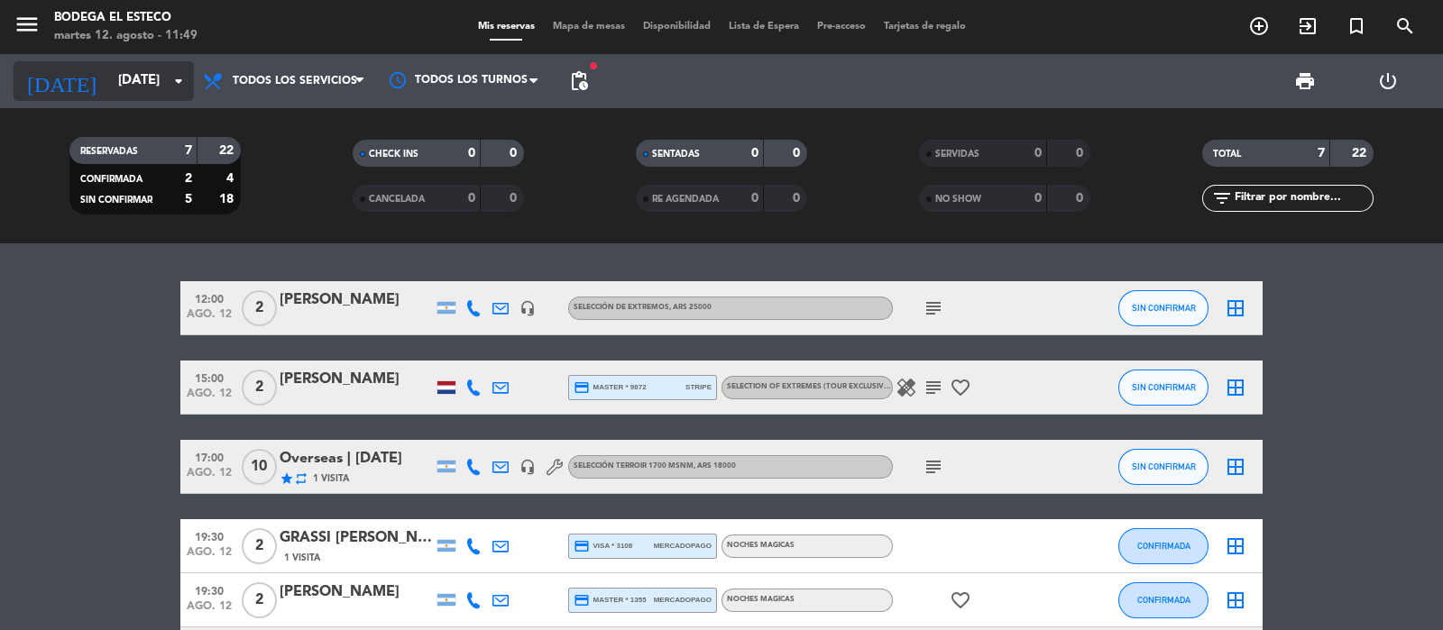
click at [157, 74] on input "[DATE]" at bounding box center [196, 81] width 174 height 34
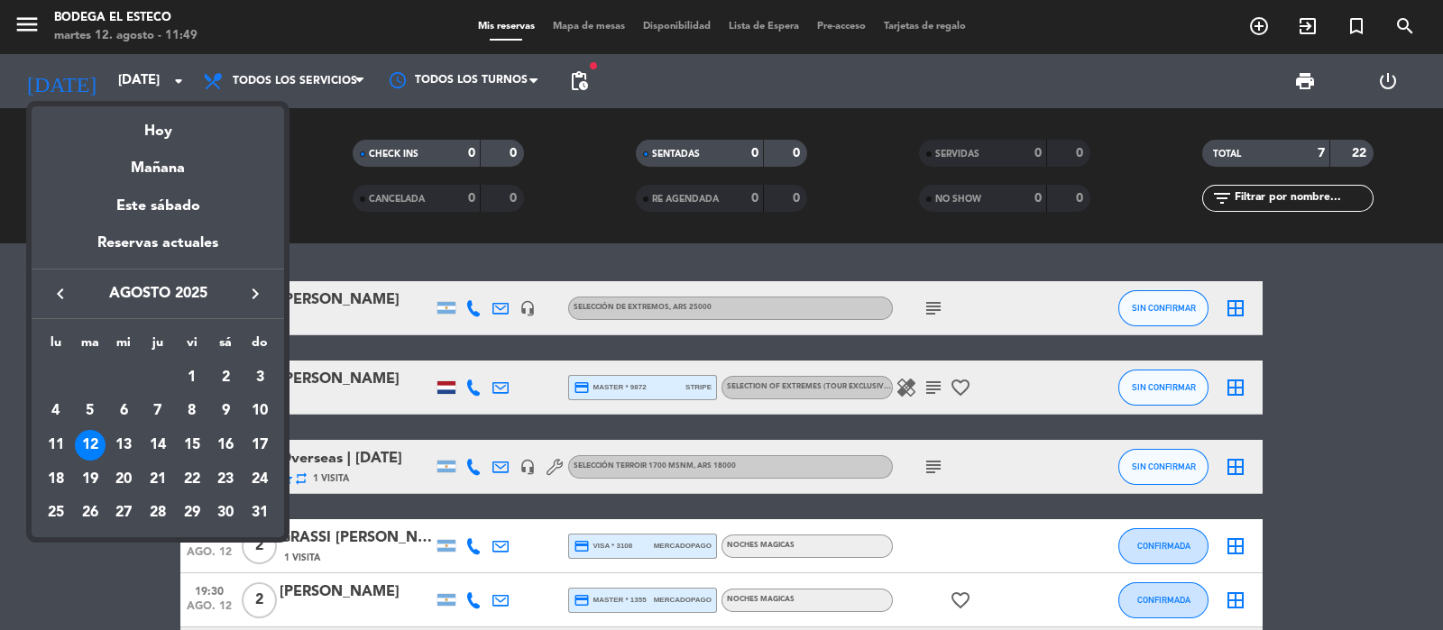
click at [621, 258] on div at bounding box center [721, 315] width 1443 height 630
